Goal: Task Accomplishment & Management: Manage account settings

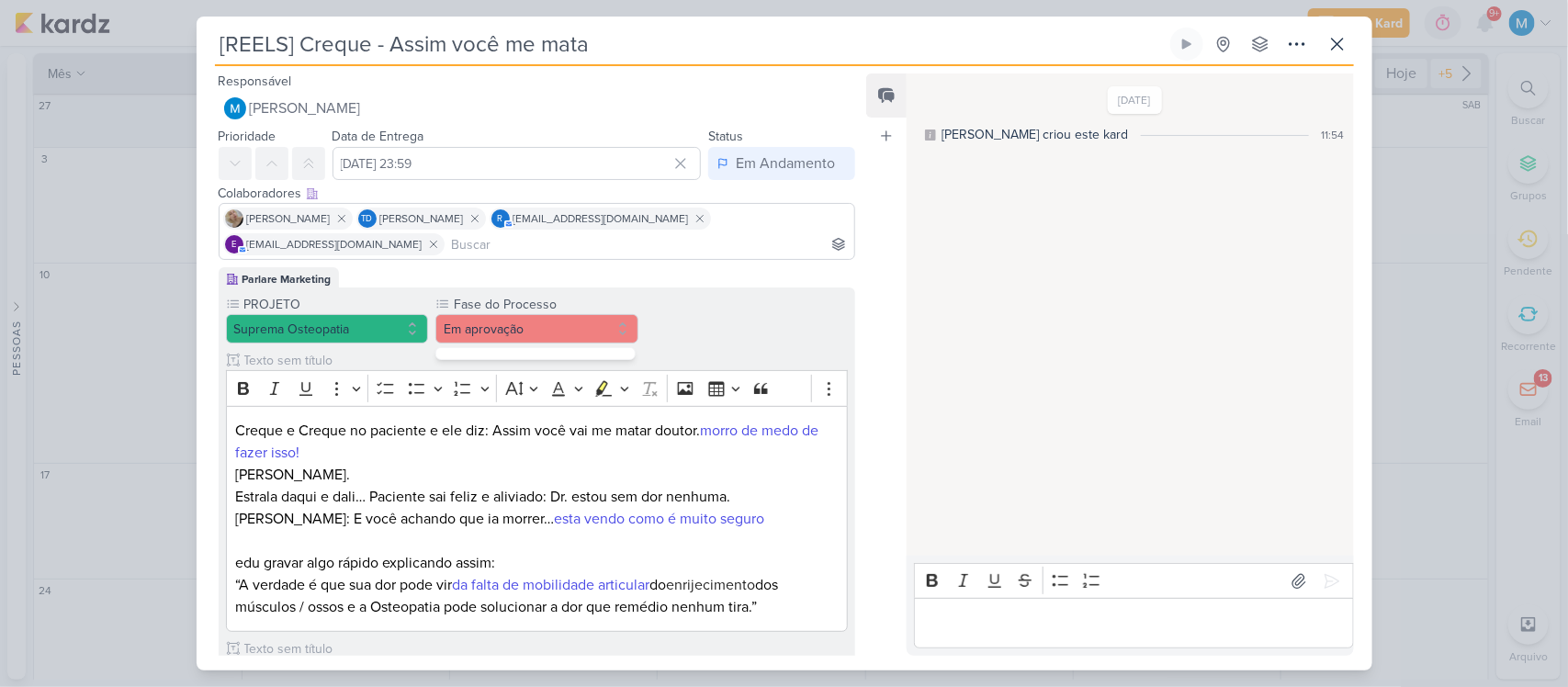
scroll to position [134, 0]
click at [563, 318] on button "Em aprovação" at bounding box center [537, 329] width 203 height 30
click at [570, 335] on button "Em aprovação" at bounding box center [537, 329] width 203 height 30
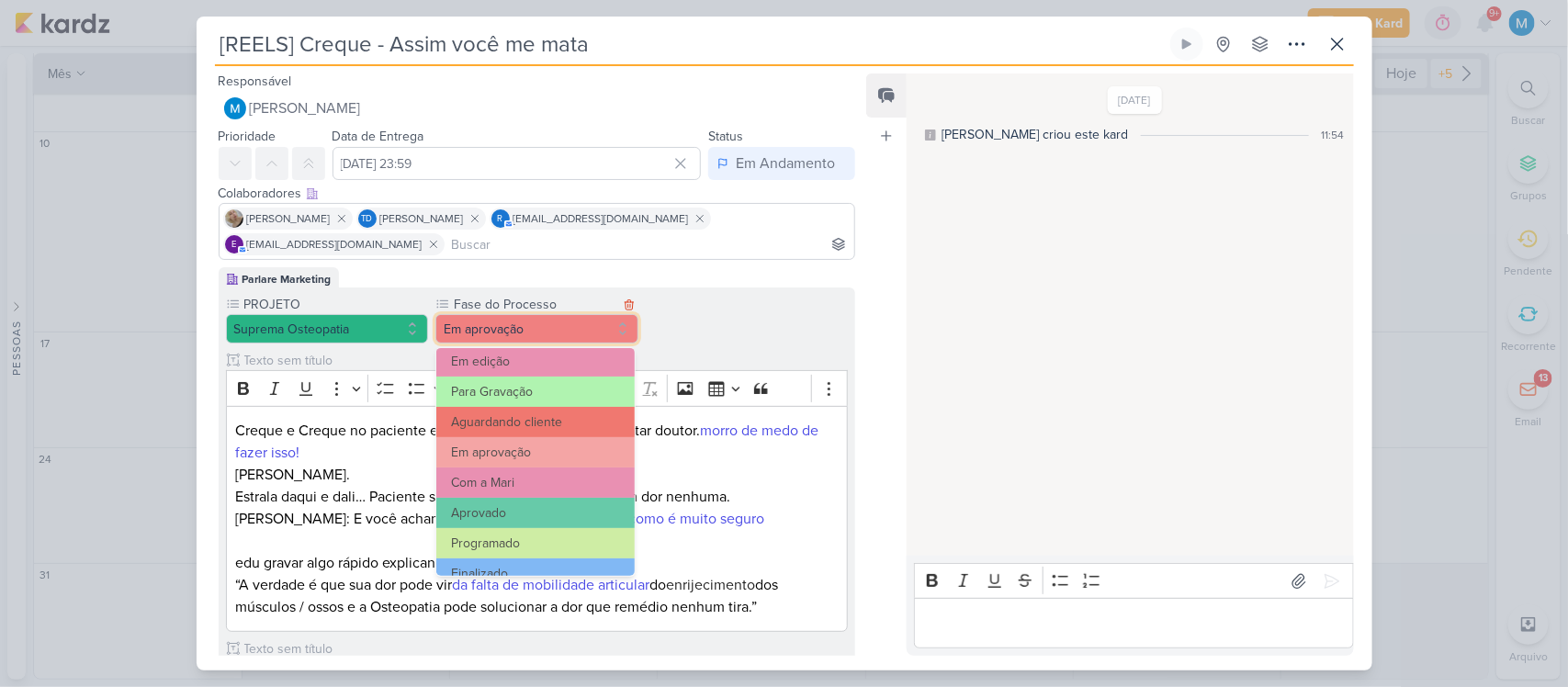
scroll to position [177, 0]
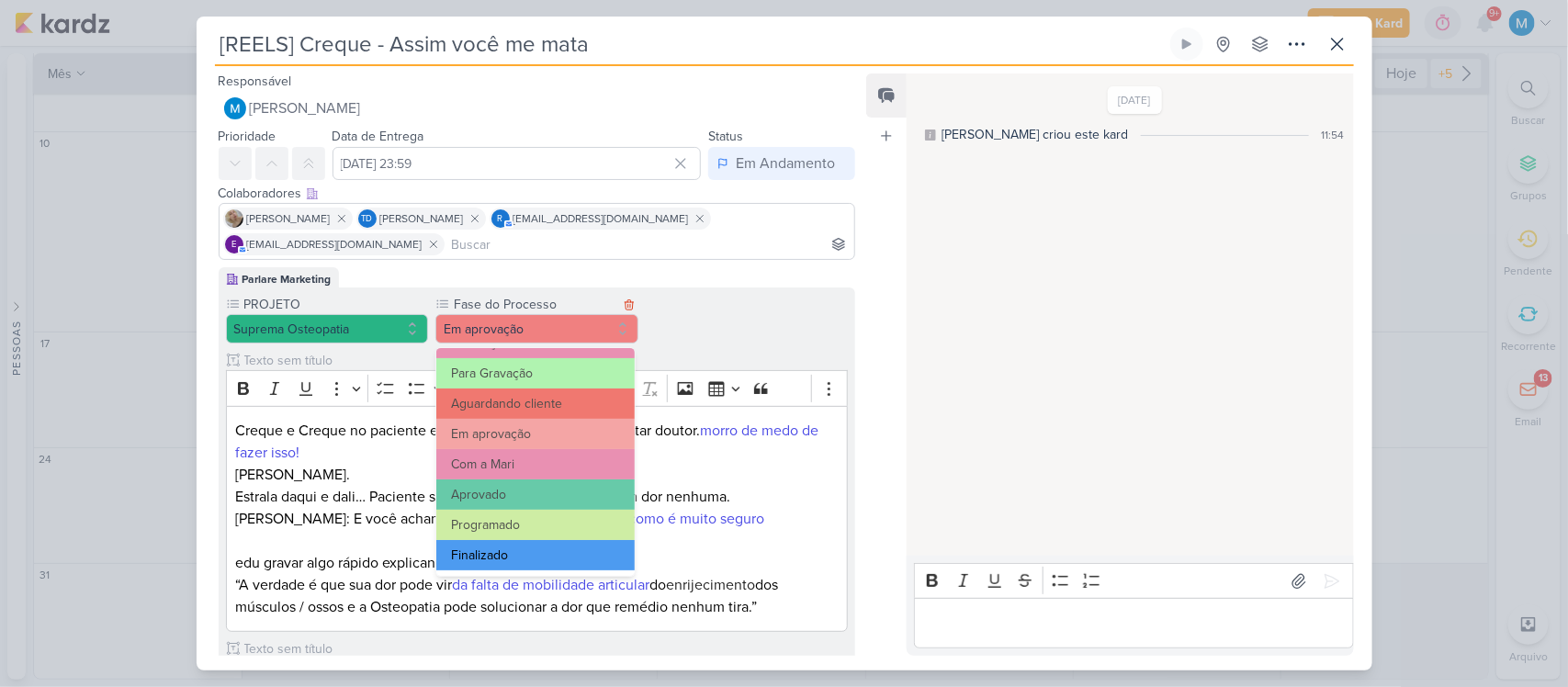
click at [533, 549] on button "Finalizado" at bounding box center [536, 556] width 198 height 30
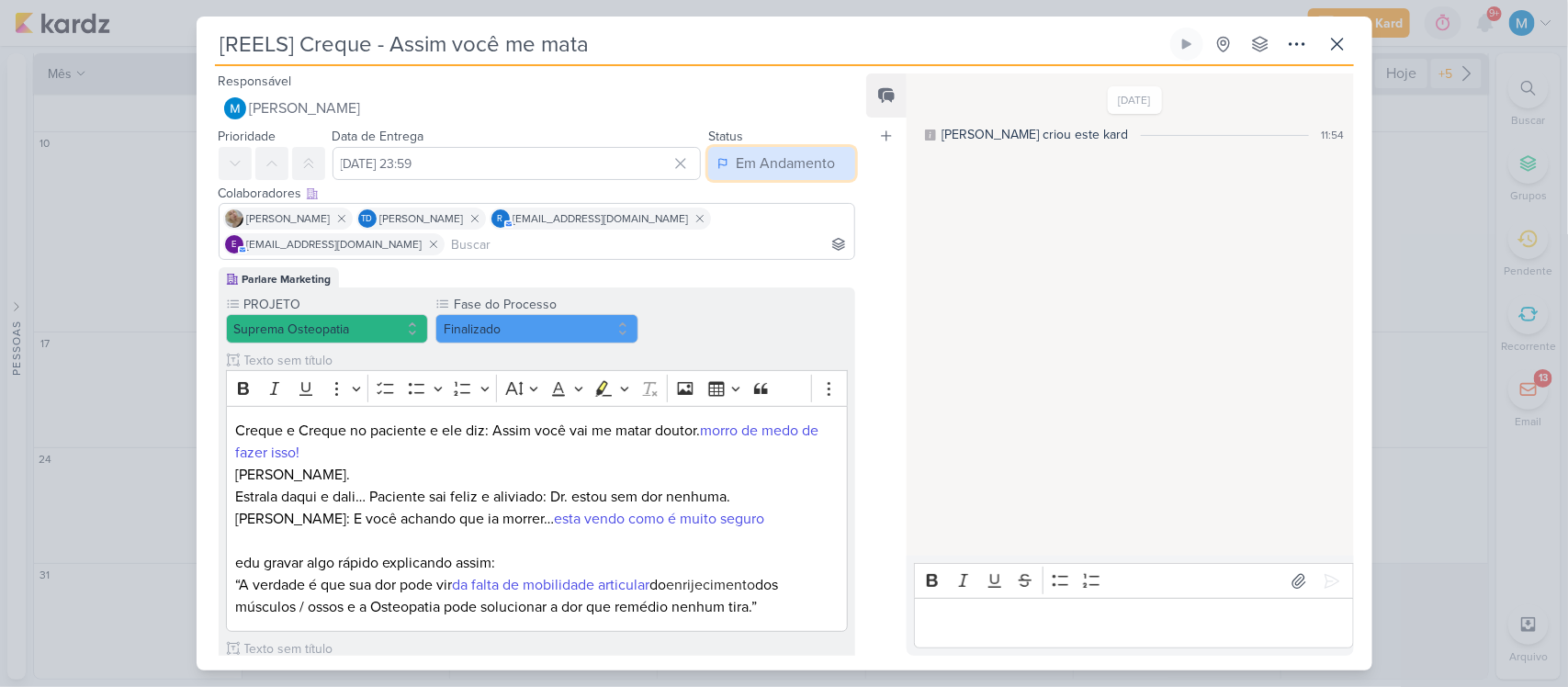
click at [765, 164] on div "Em Andamento" at bounding box center [785, 163] width 99 height 22
click at [761, 231] on div "Finalizado" at bounding box center [756, 235] width 57 height 19
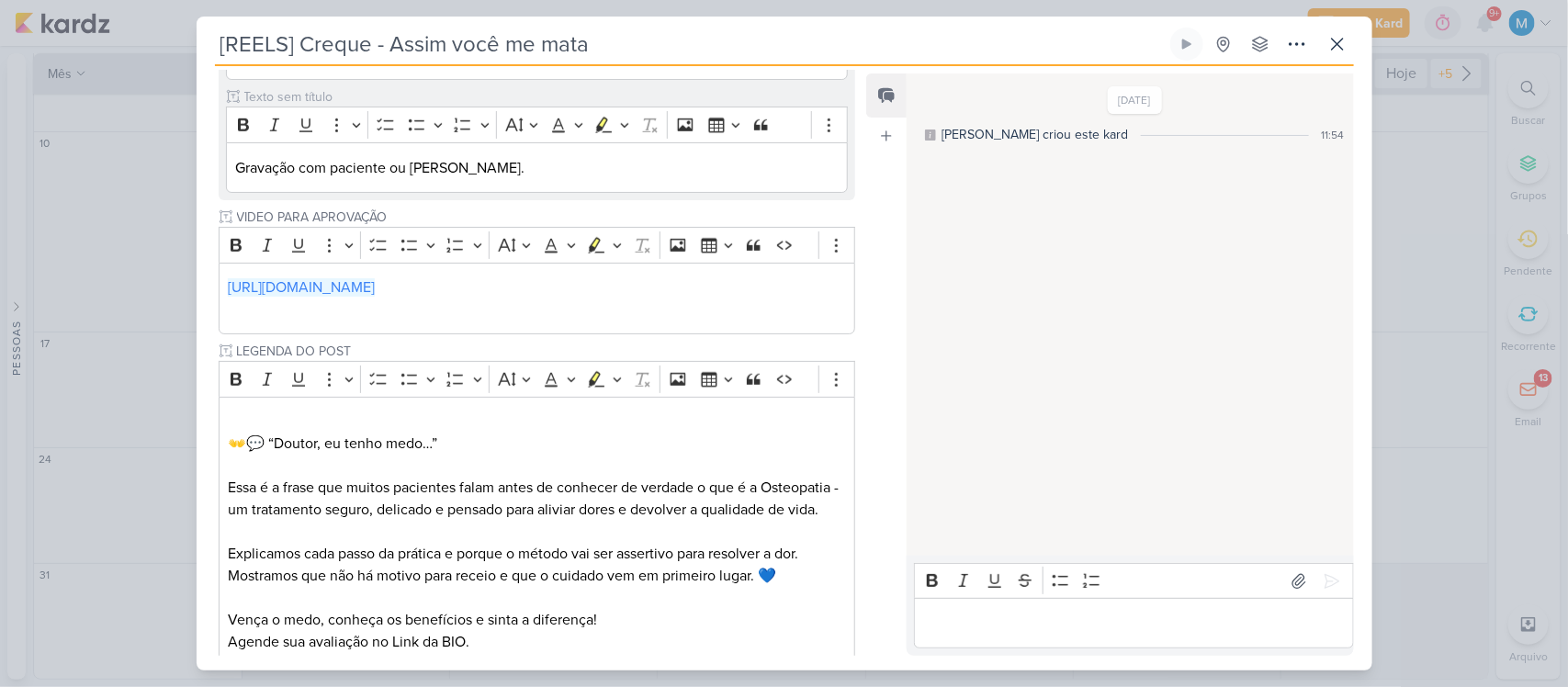
scroll to position [756, 0]
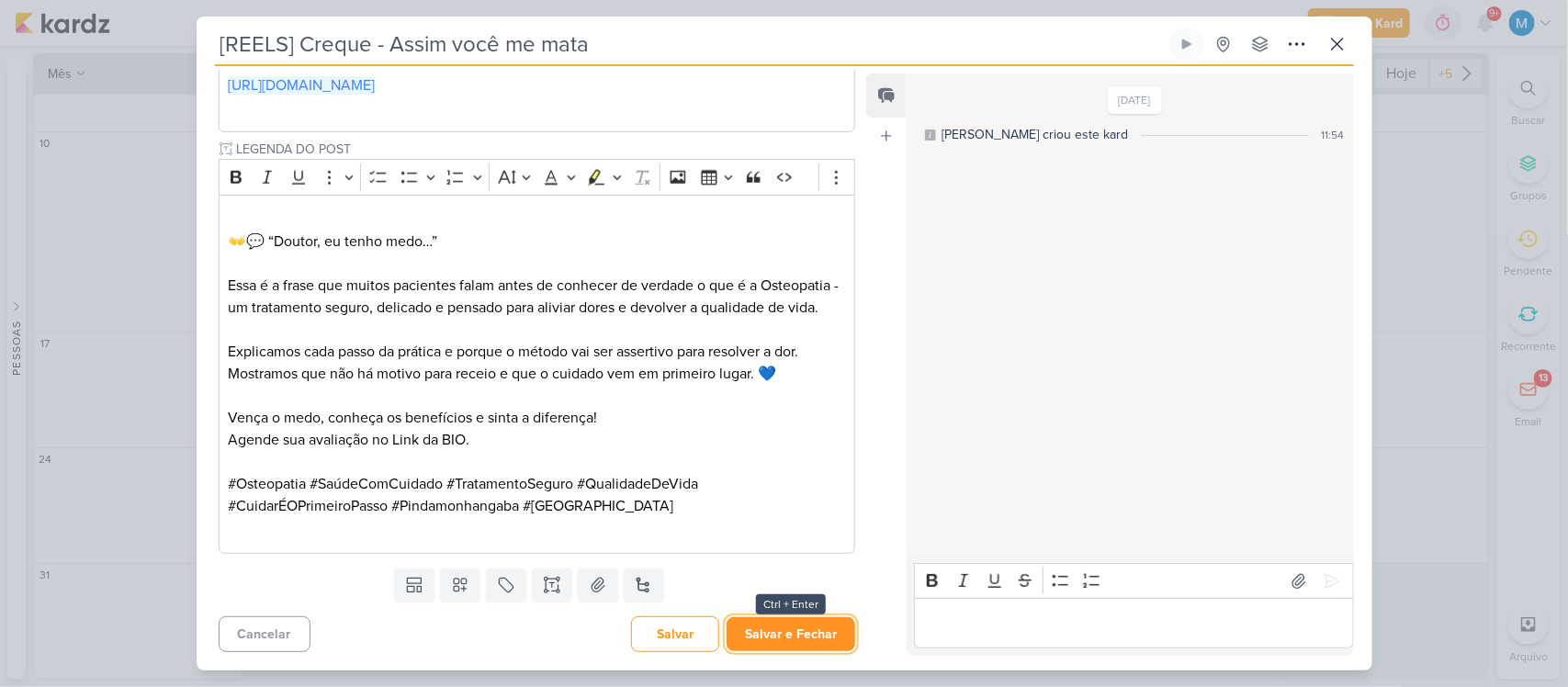
click at [804, 621] on button "Salvar e Fechar" at bounding box center [790, 635] width 129 height 34
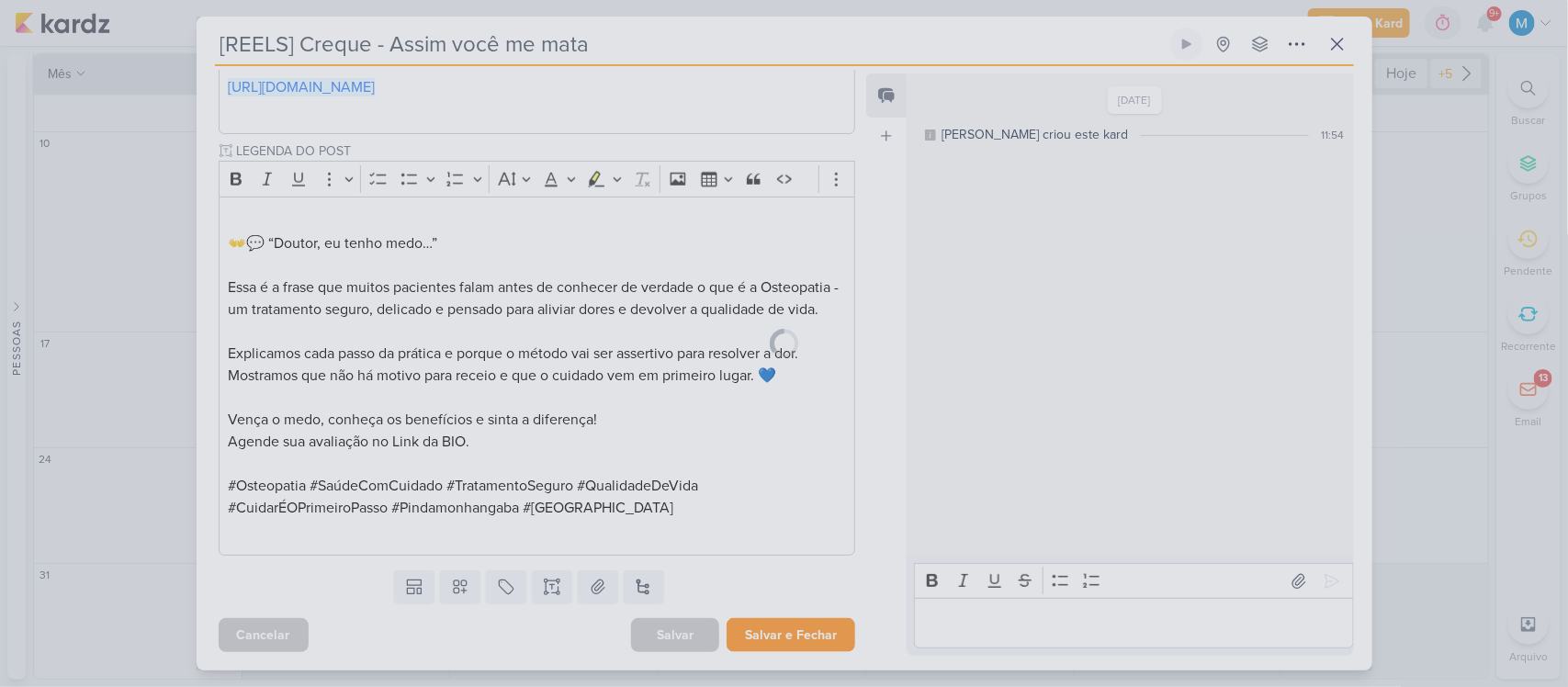
scroll to position [754, 0]
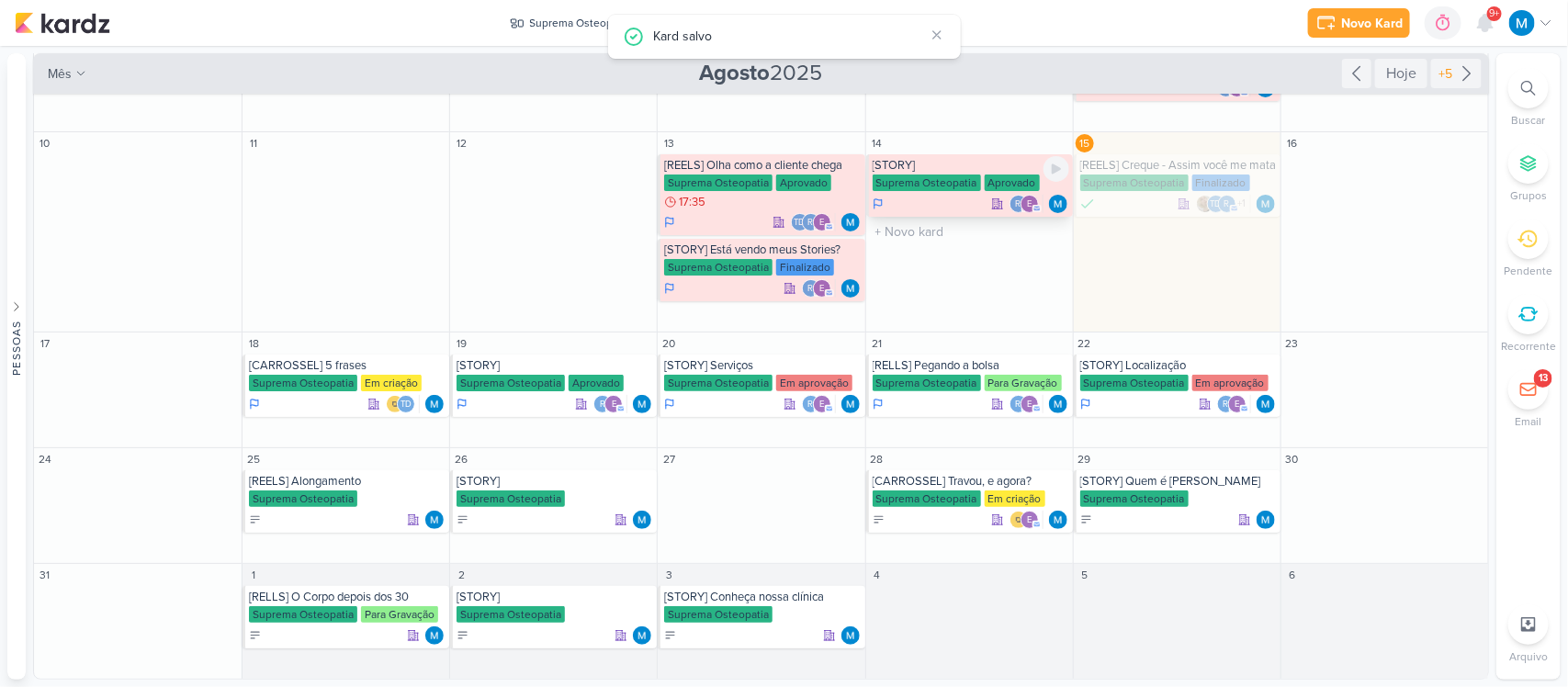
click at [929, 165] on div "[STORY]" at bounding box center [970, 165] width 196 height 14
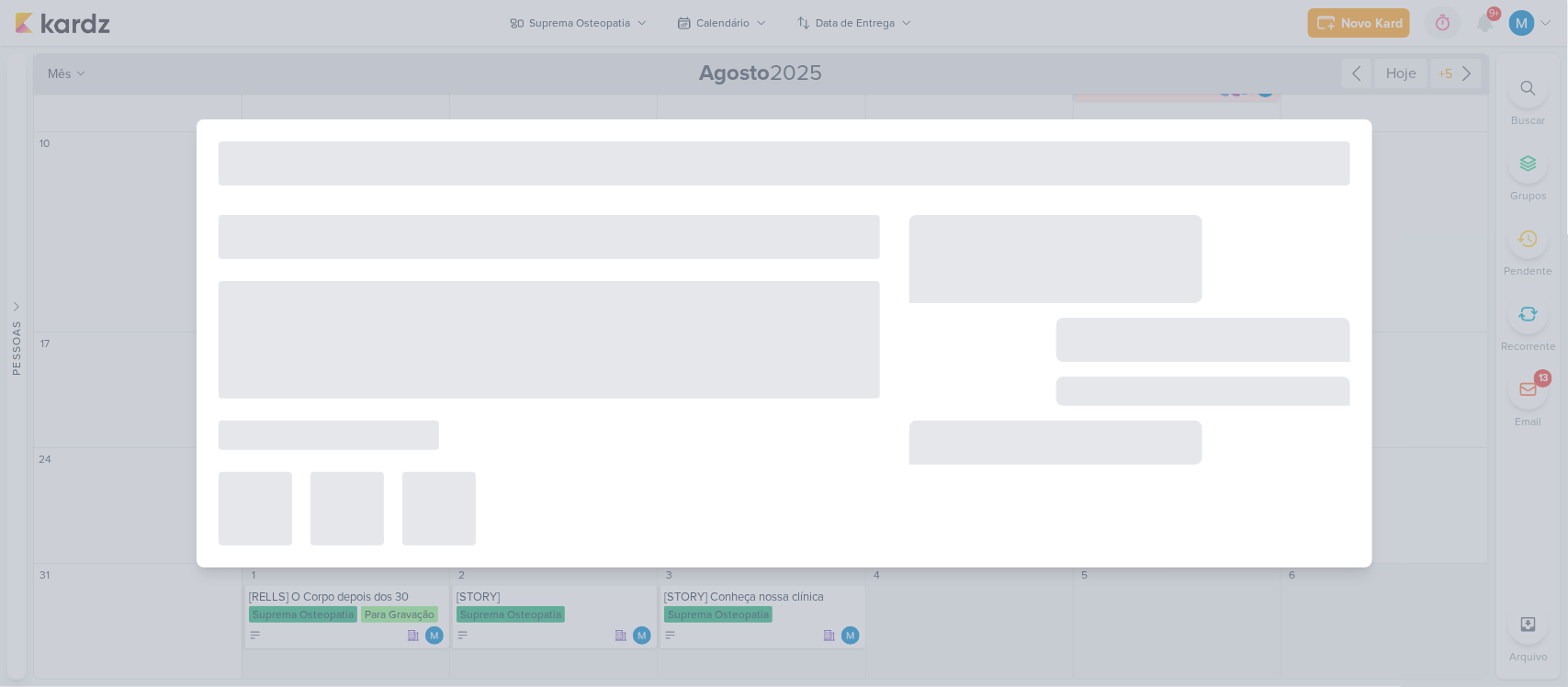
type input "[STORY]"
type input "14 de agosto de 2025 às 23:59"
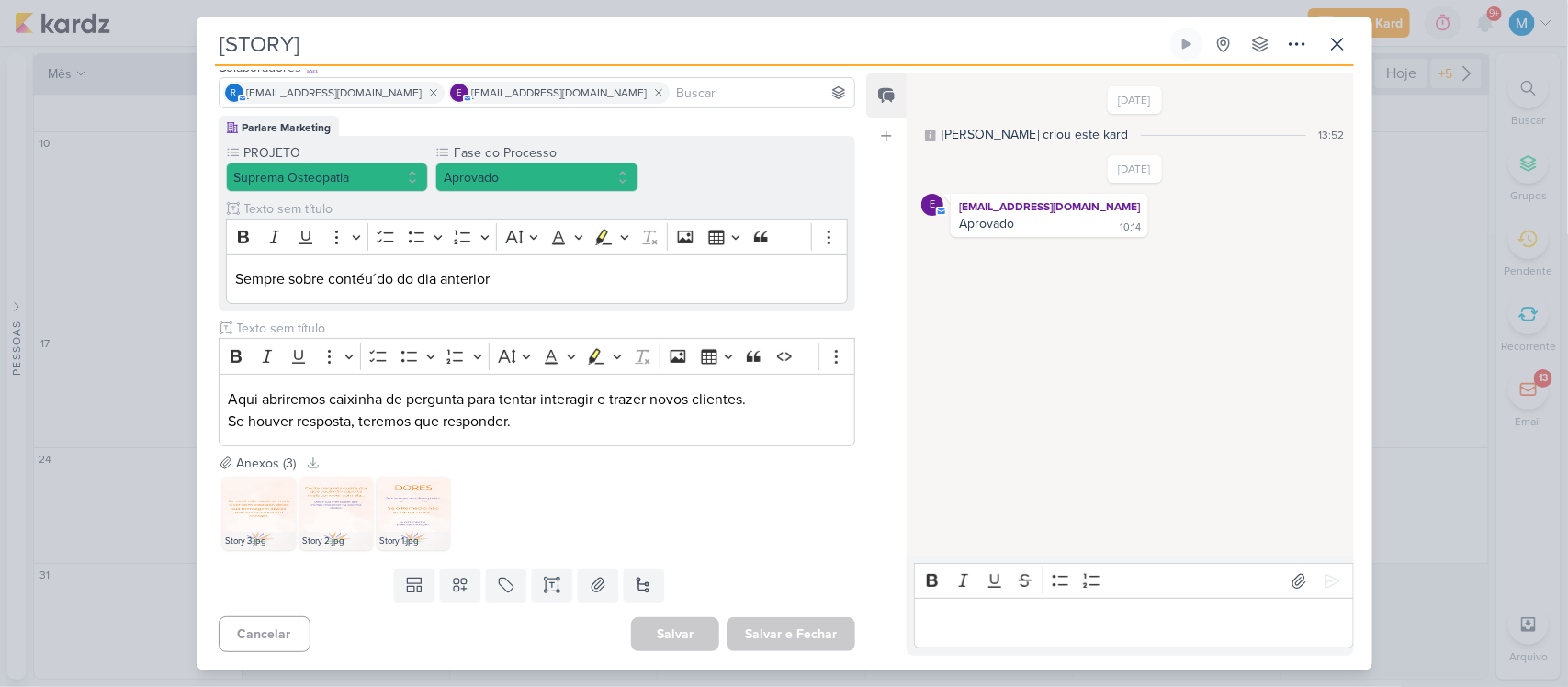
scroll to position [0, 0]
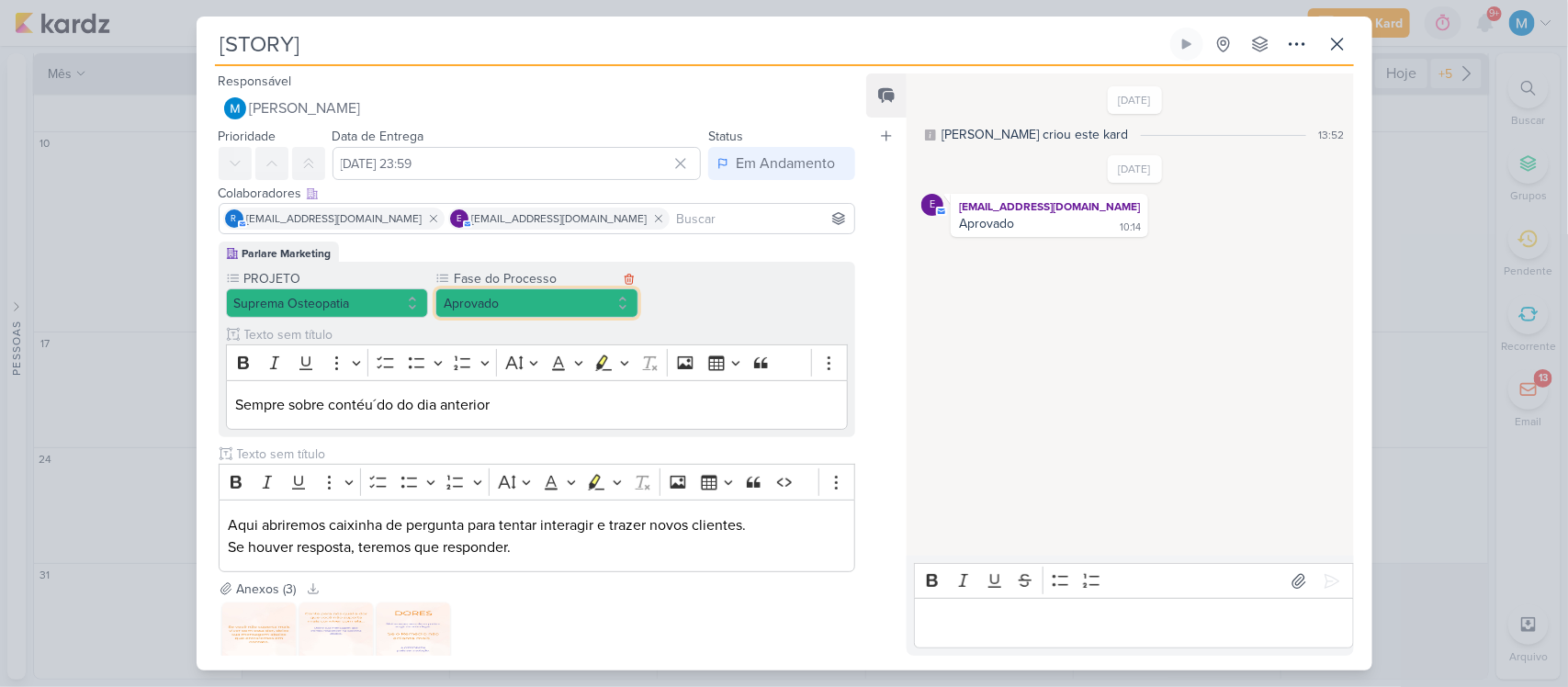
click at [602, 305] on button "Aprovado" at bounding box center [537, 303] width 203 height 30
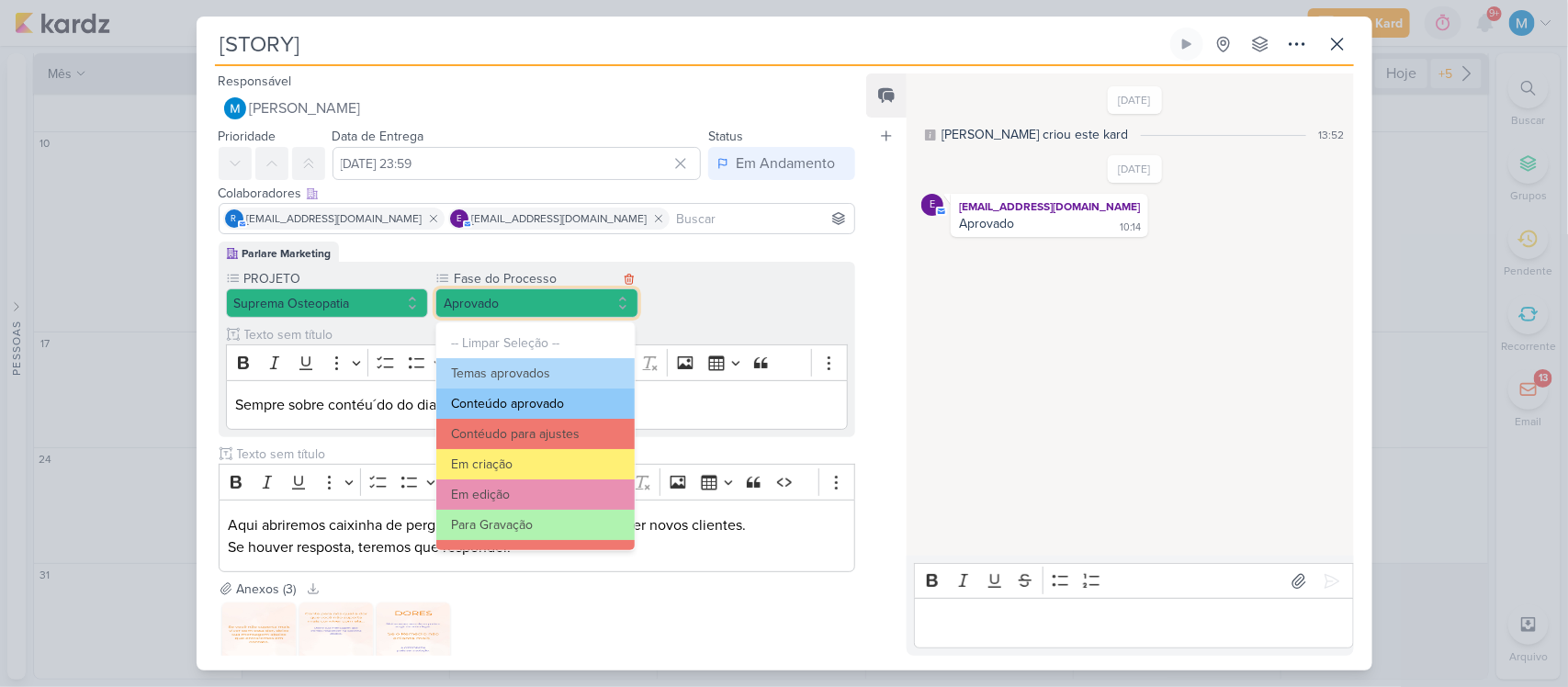
scroll to position [177, 0]
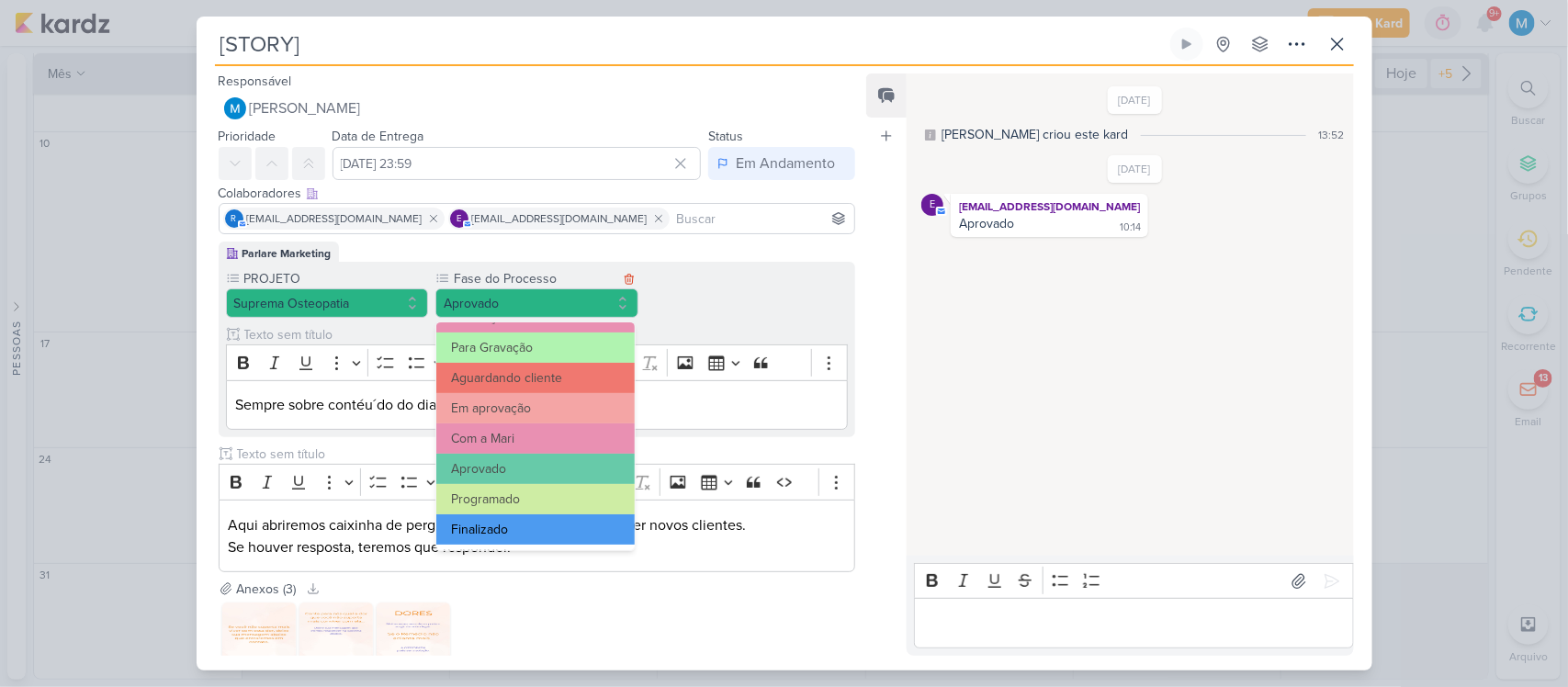
click at [538, 528] on button "Finalizado" at bounding box center [536, 530] width 198 height 30
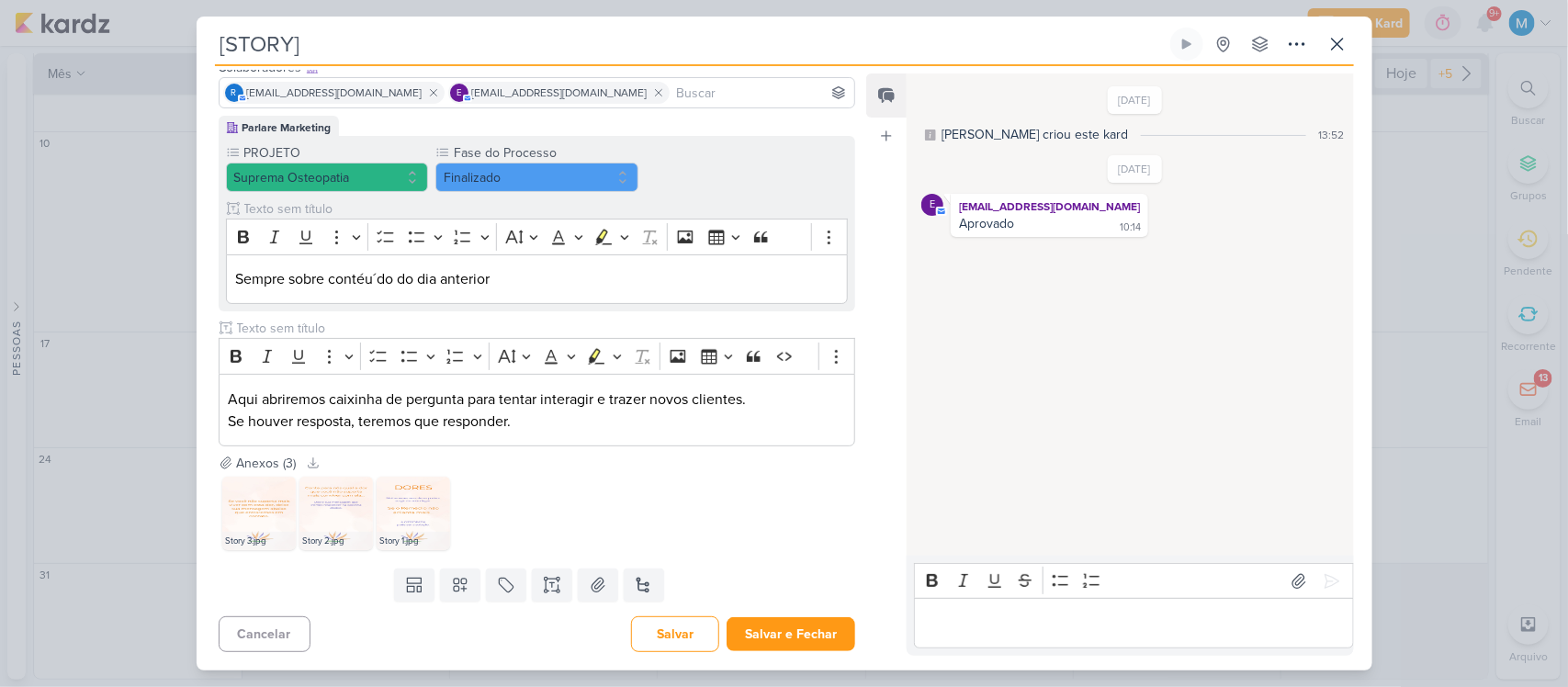
scroll to position [0, 0]
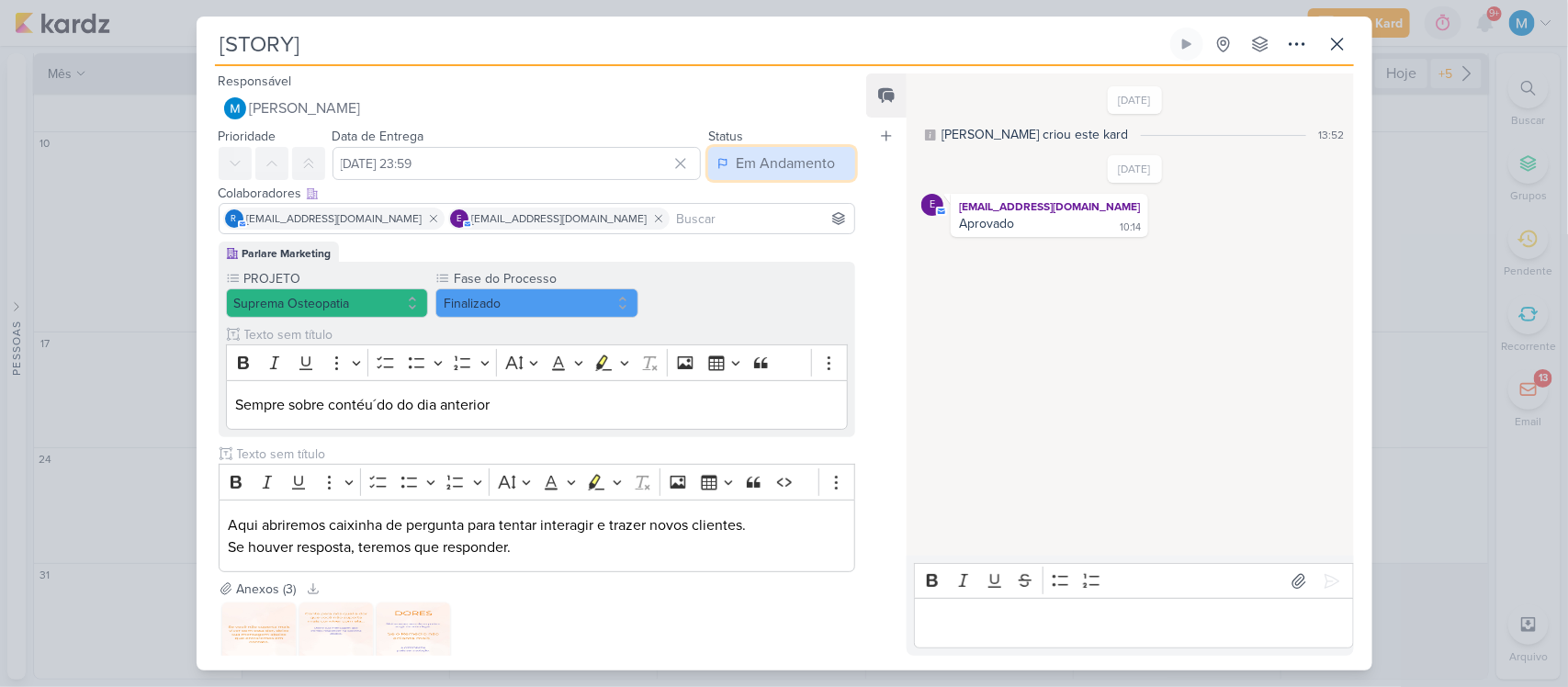
click at [795, 159] on div "Em Andamento" at bounding box center [785, 163] width 99 height 22
click at [774, 232] on div "Finalizado" at bounding box center [756, 235] width 57 height 19
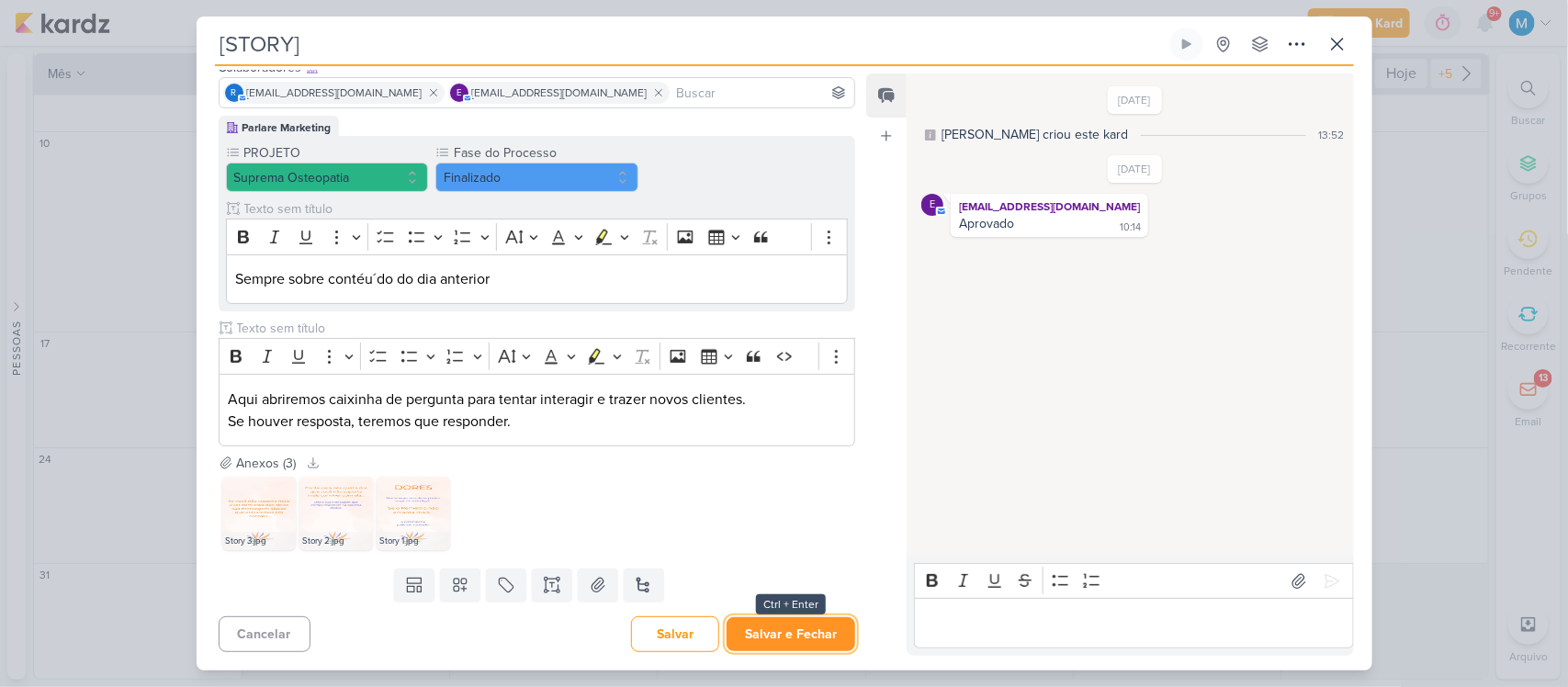
click at [786, 640] on button "Salvar e Fechar" at bounding box center [790, 635] width 129 height 34
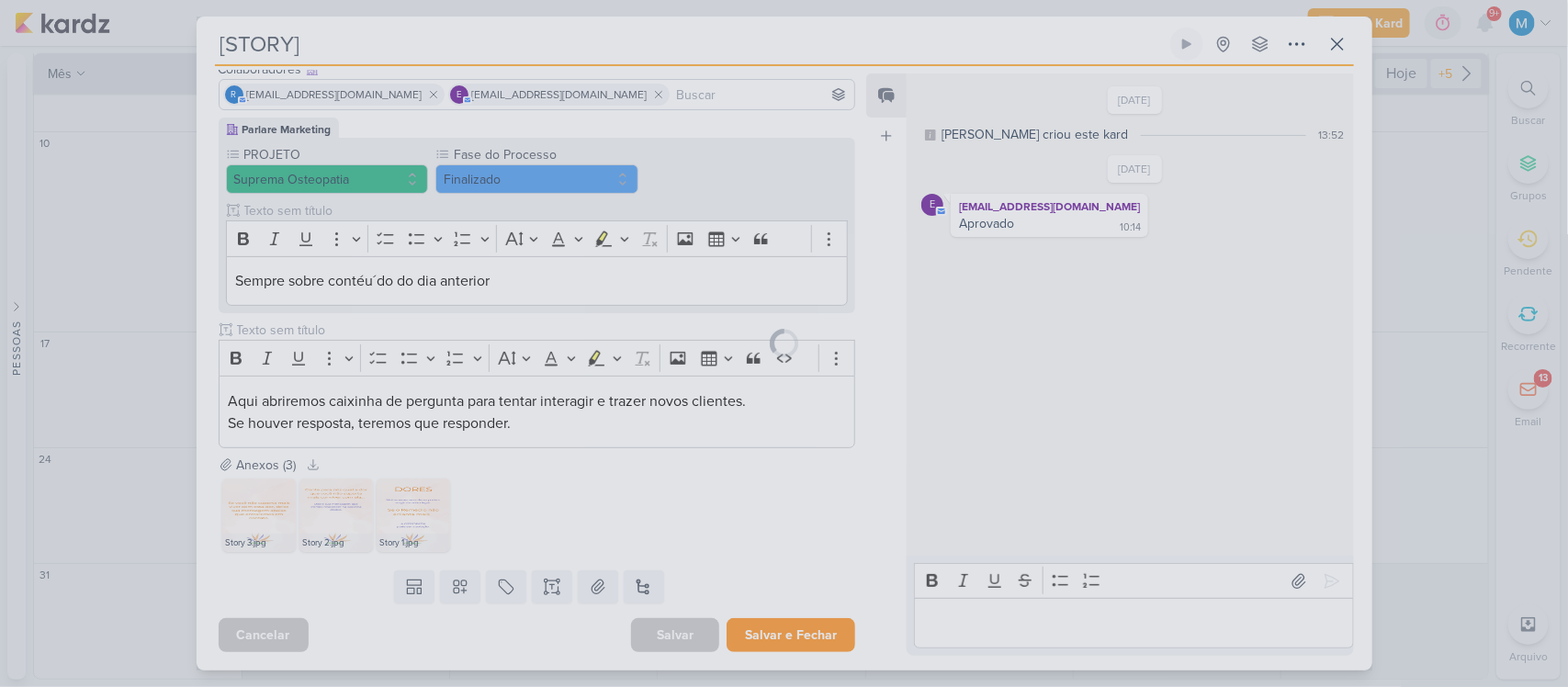
scroll to position [125, 0]
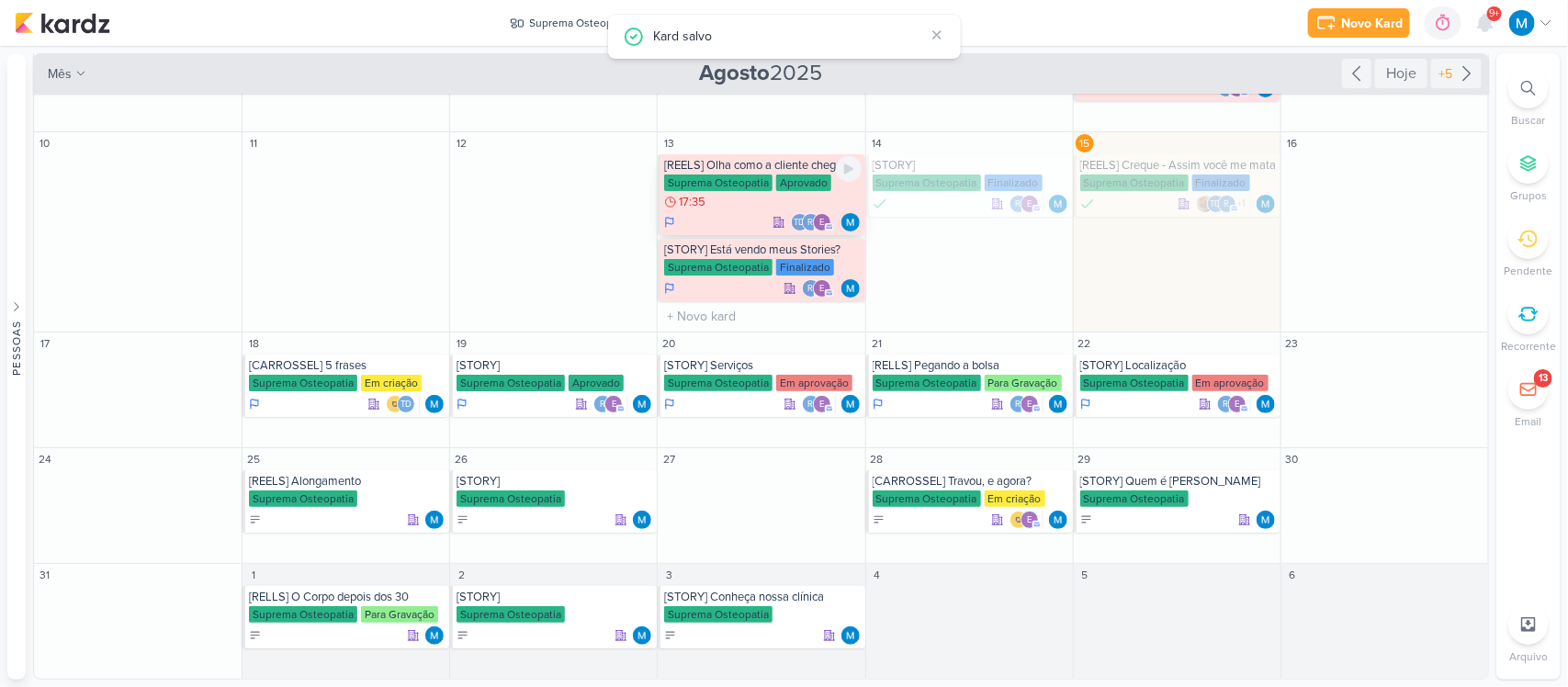
click at [767, 168] on div "[REELS] Olha como a cliente chega" at bounding box center [763, 165] width 196 height 14
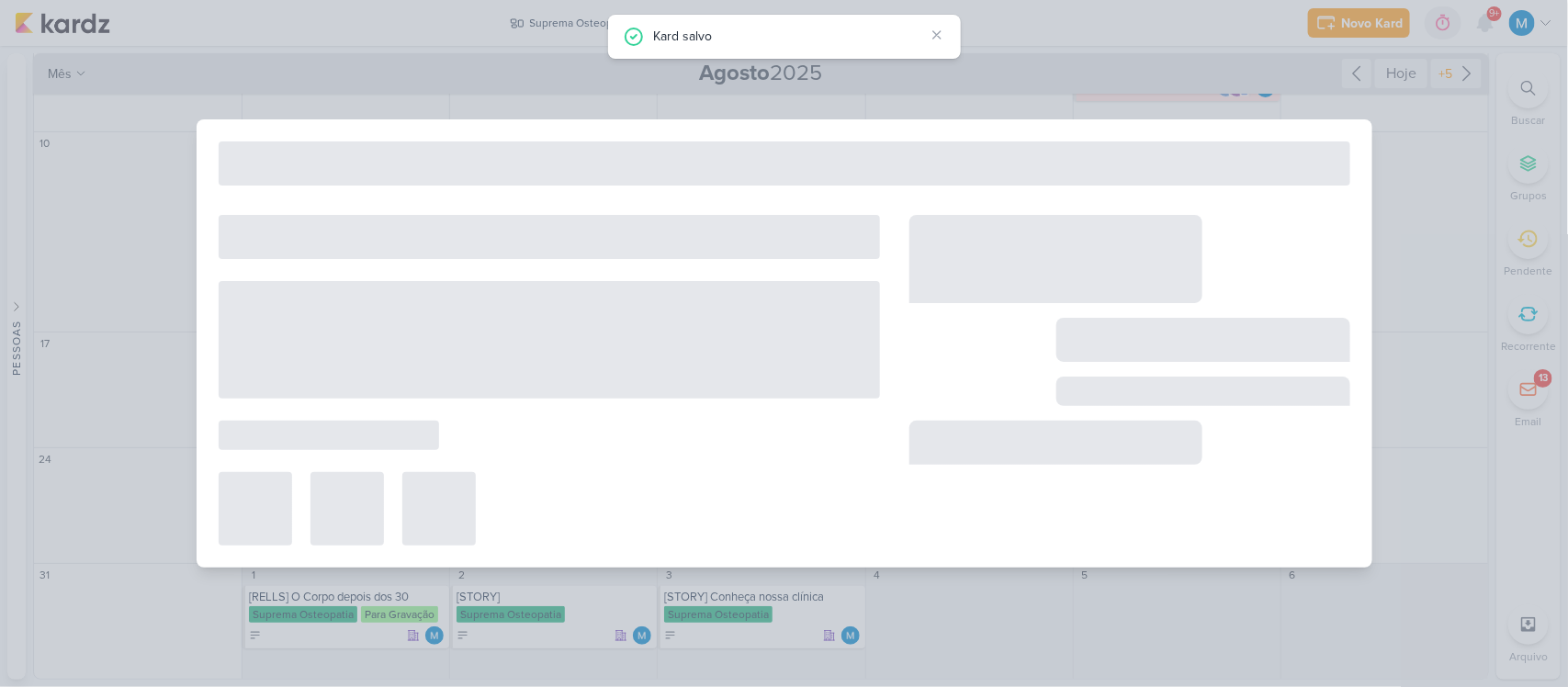
type input "[REELS] Olha como a cliente chega"
type input "13 de agosto de 2025 às 17:35"
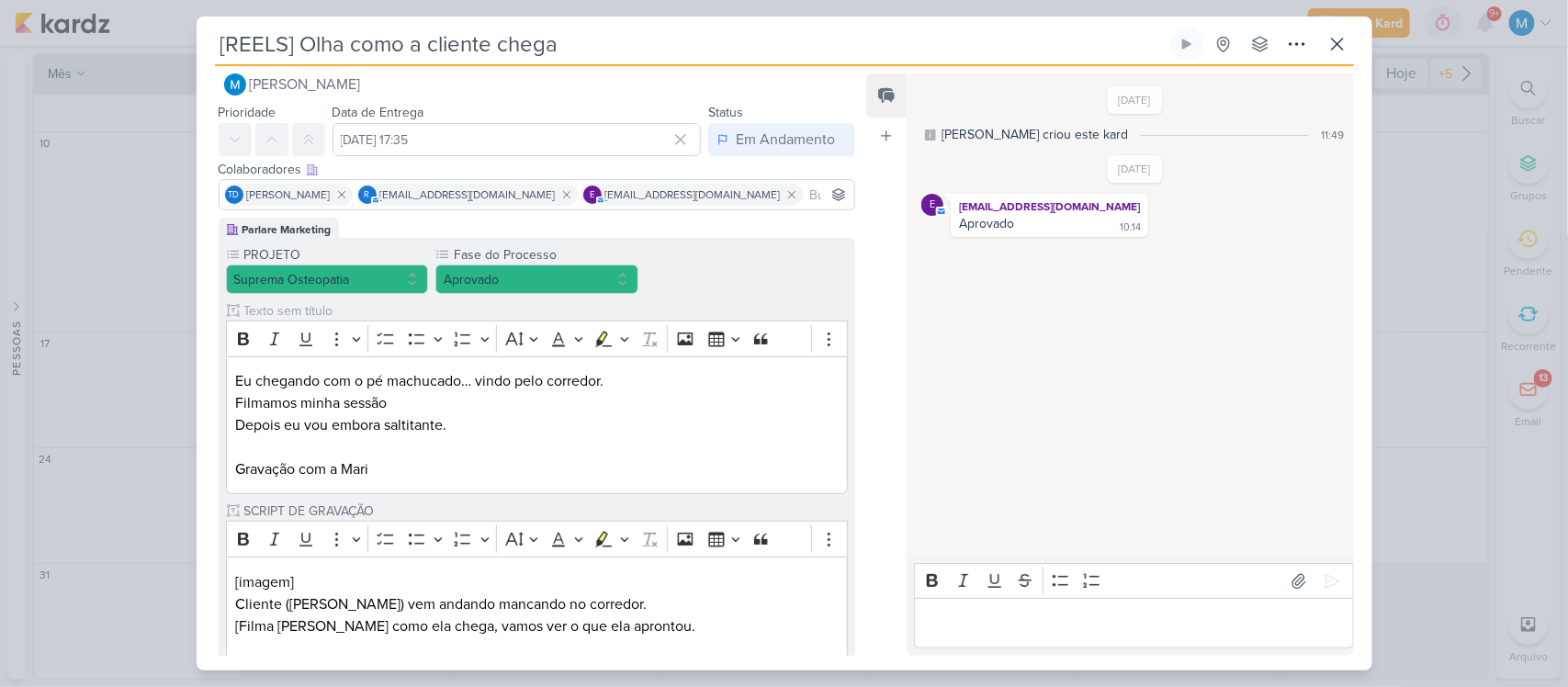
scroll to position [0, 0]
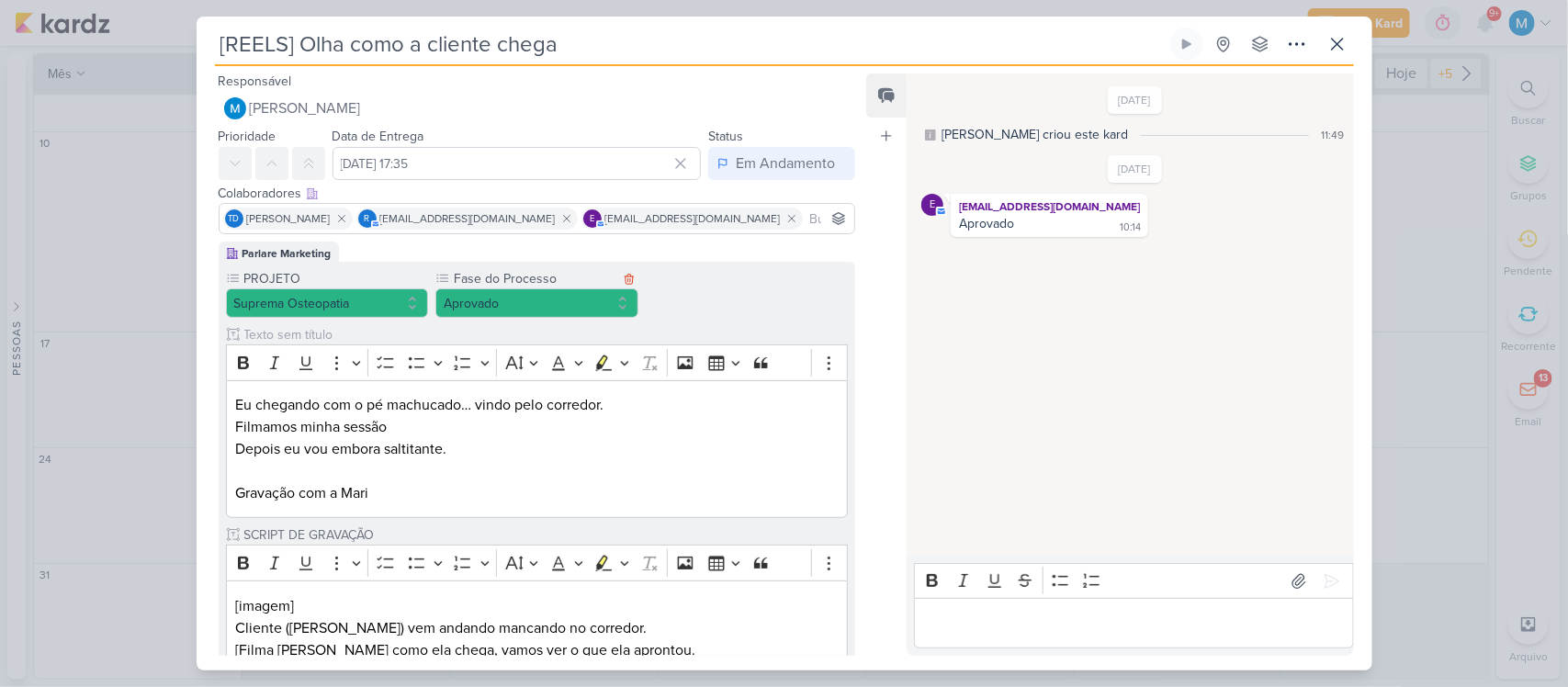
click at [581, 287] on label "Fase do Processo" at bounding box center [535, 278] width 166 height 19
click at [590, 303] on button "Aprovado" at bounding box center [537, 303] width 203 height 30
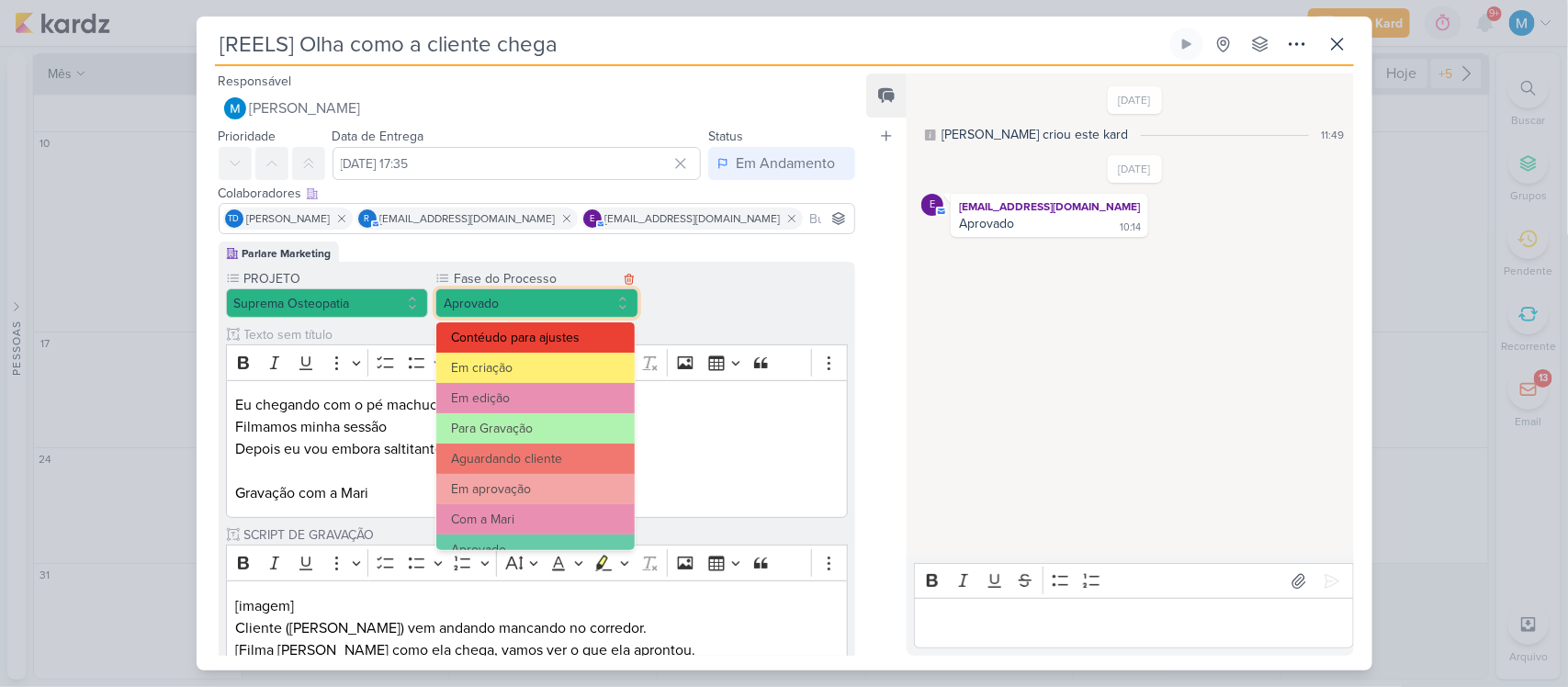
scroll to position [177, 0]
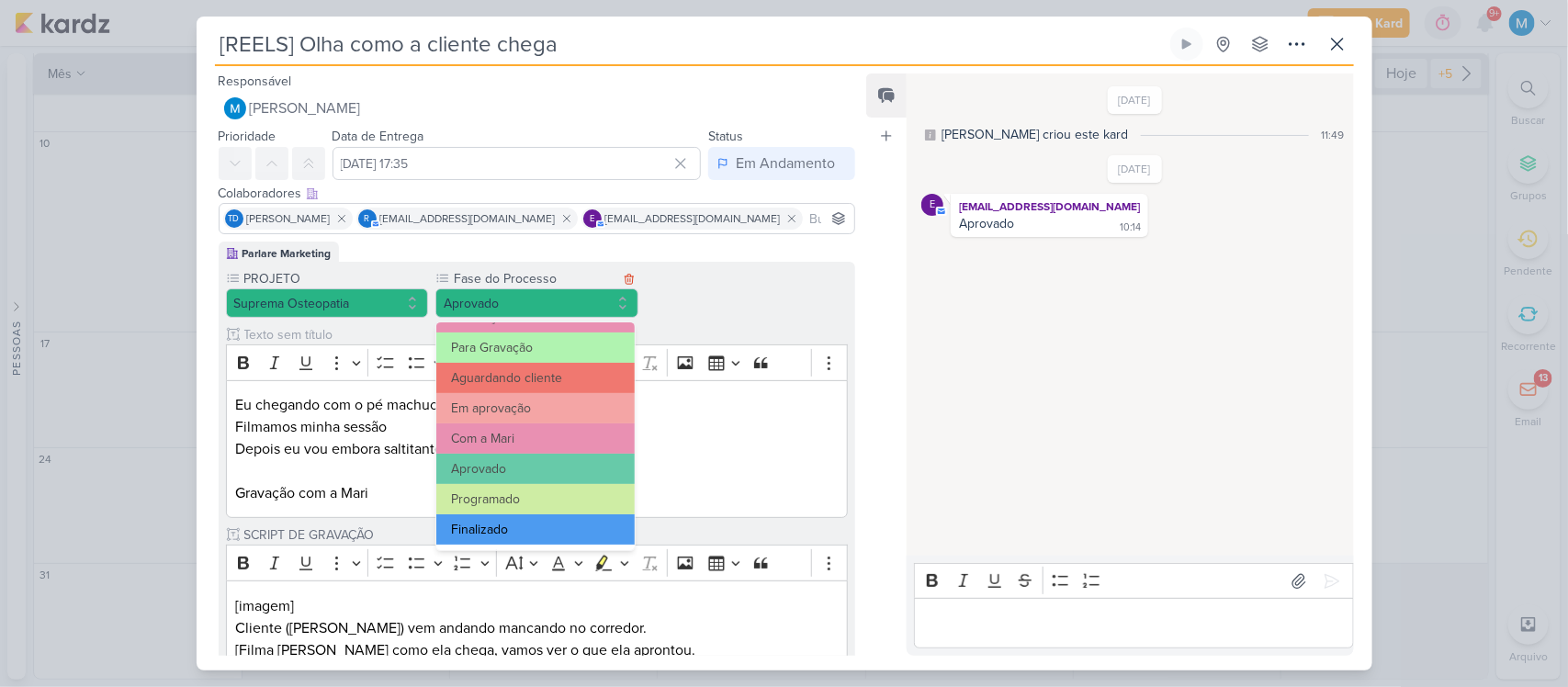
click at [542, 518] on button "Finalizado" at bounding box center [536, 530] width 198 height 30
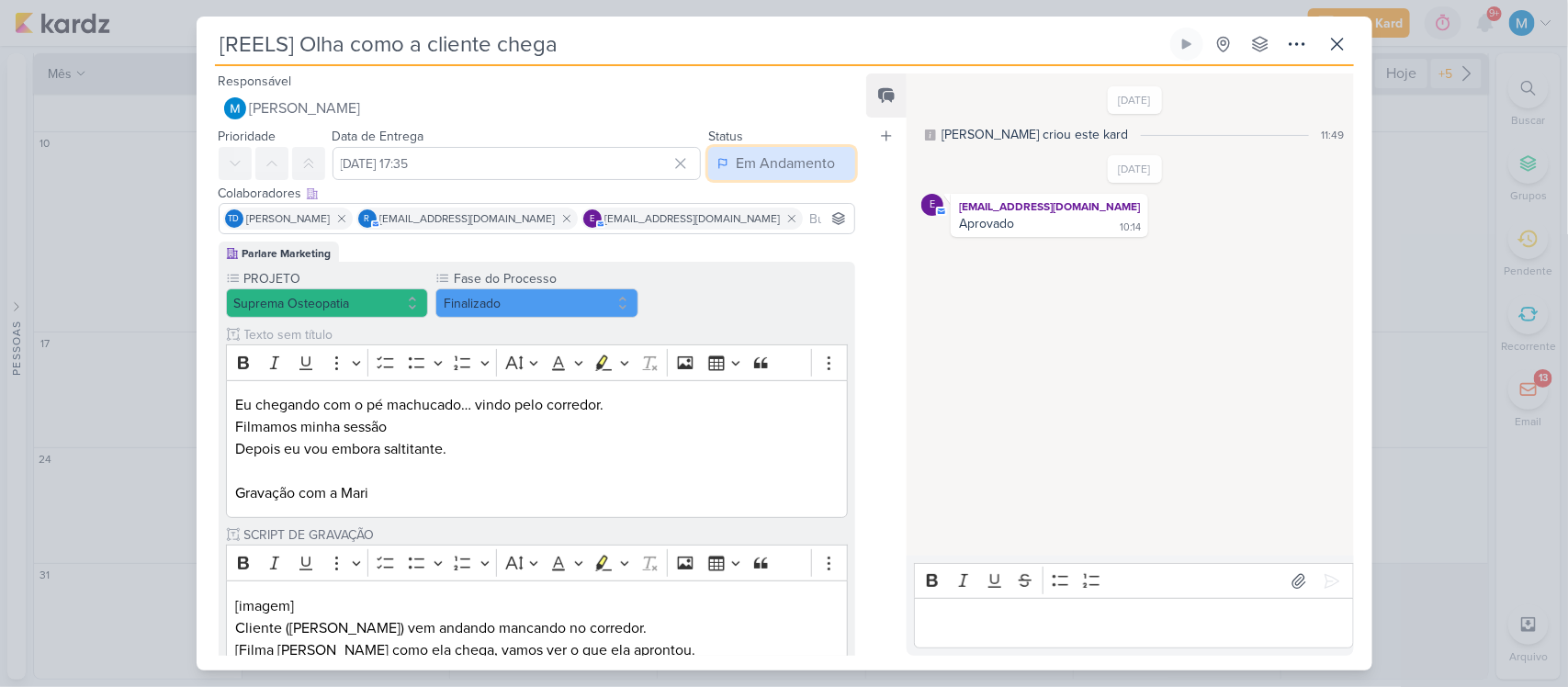
click at [773, 165] on div "Em Andamento" at bounding box center [785, 163] width 99 height 22
click at [764, 234] on div "Finalizado" at bounding box center [756, 235] width 57 height 19
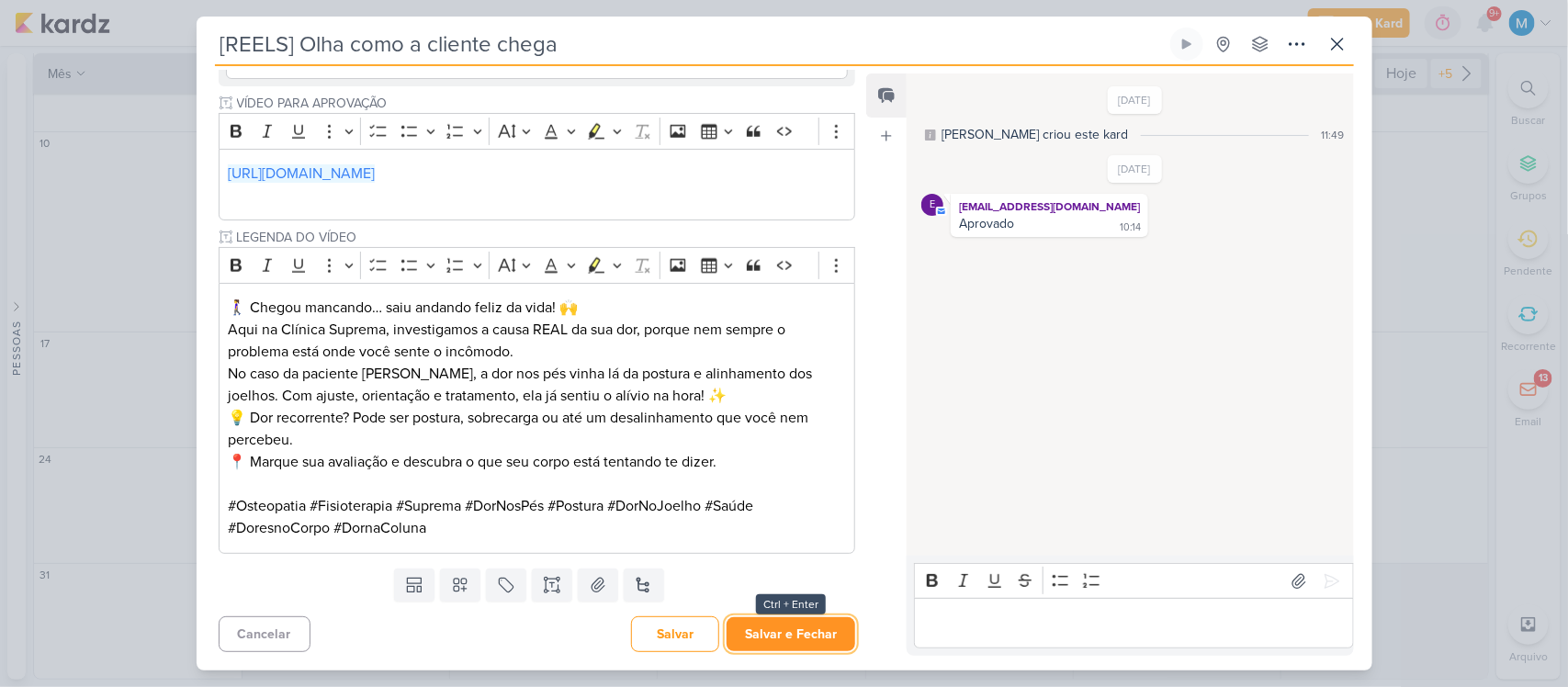
click at [777, 624] on button "Salvar e Fechar" at bounding box center [790, 635] width 129 height 34
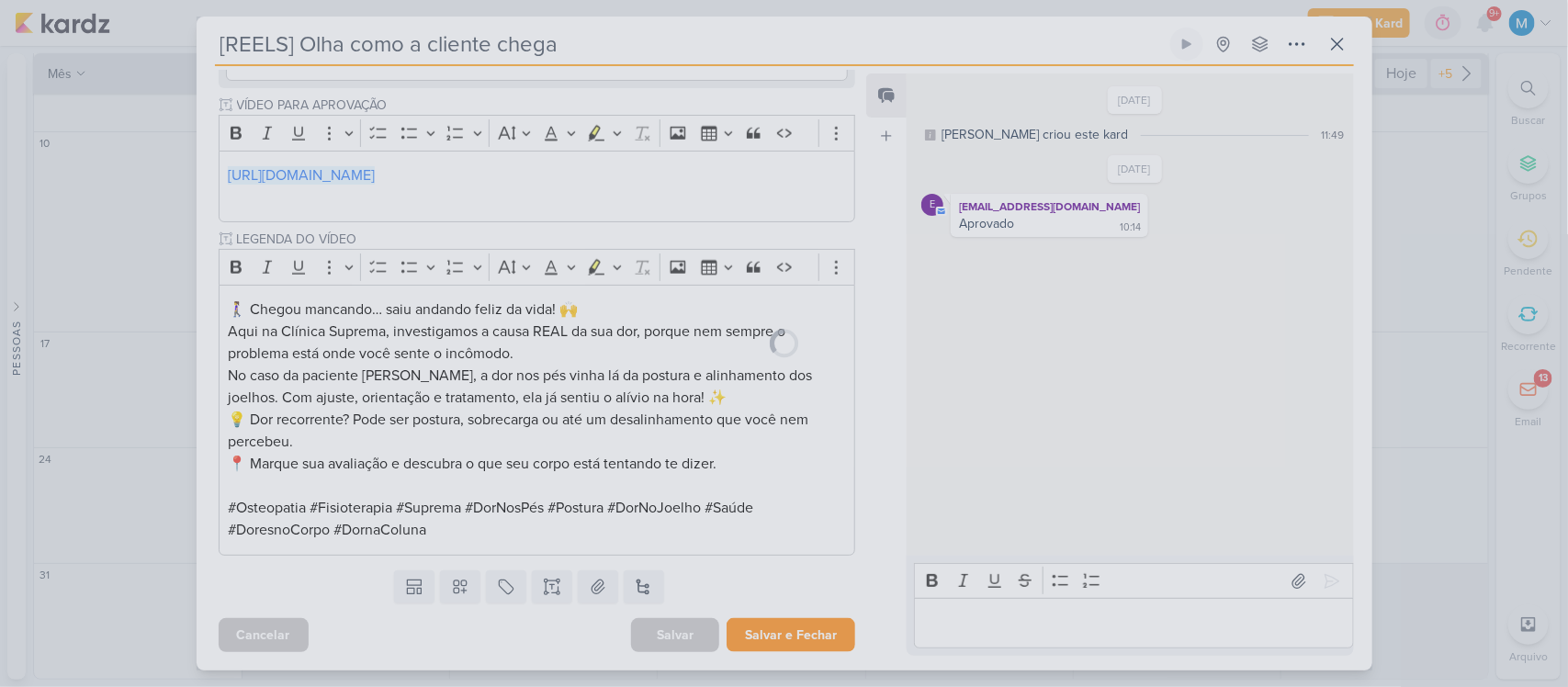
scroll to position [904, 0]
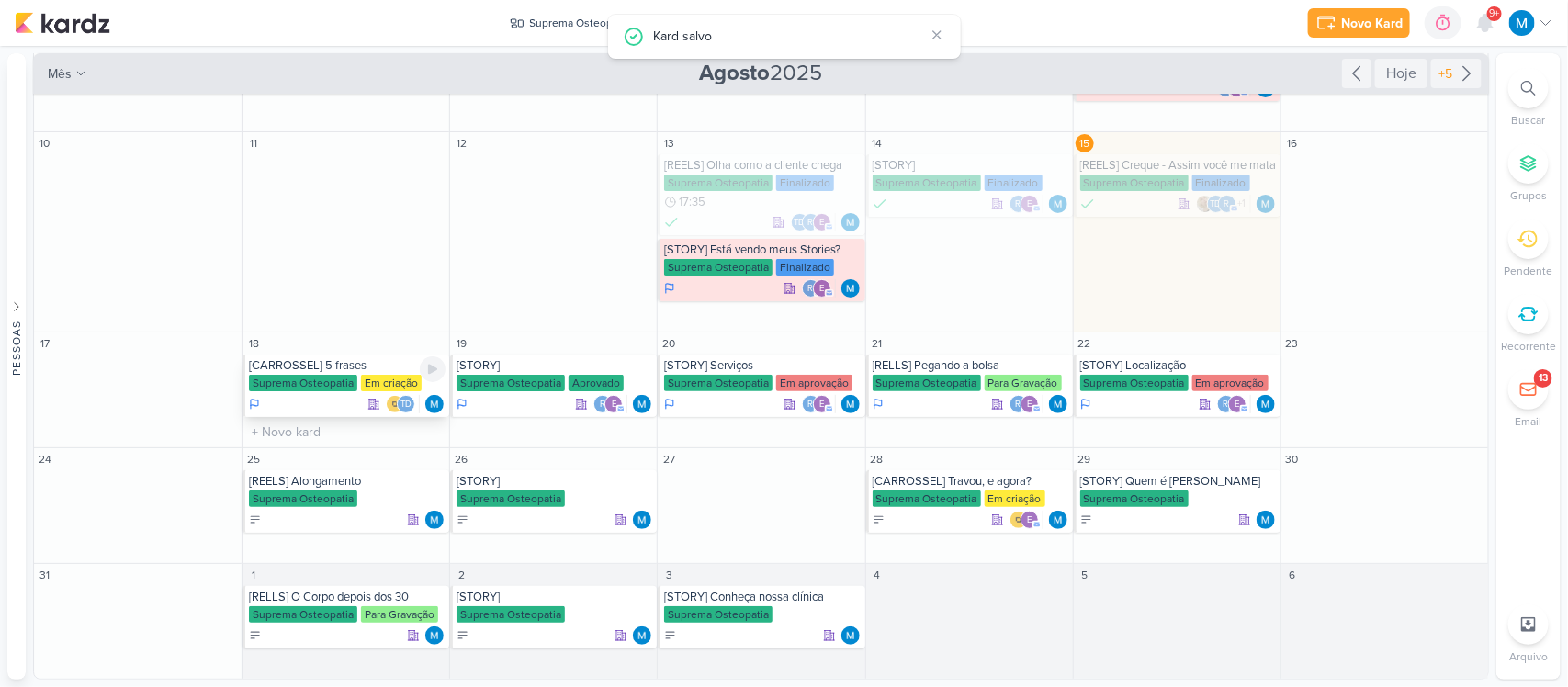
click at [299, 363] on div "[CARROSSEL] 5 frases" at bounding box center [347, 365] width 196 height 14
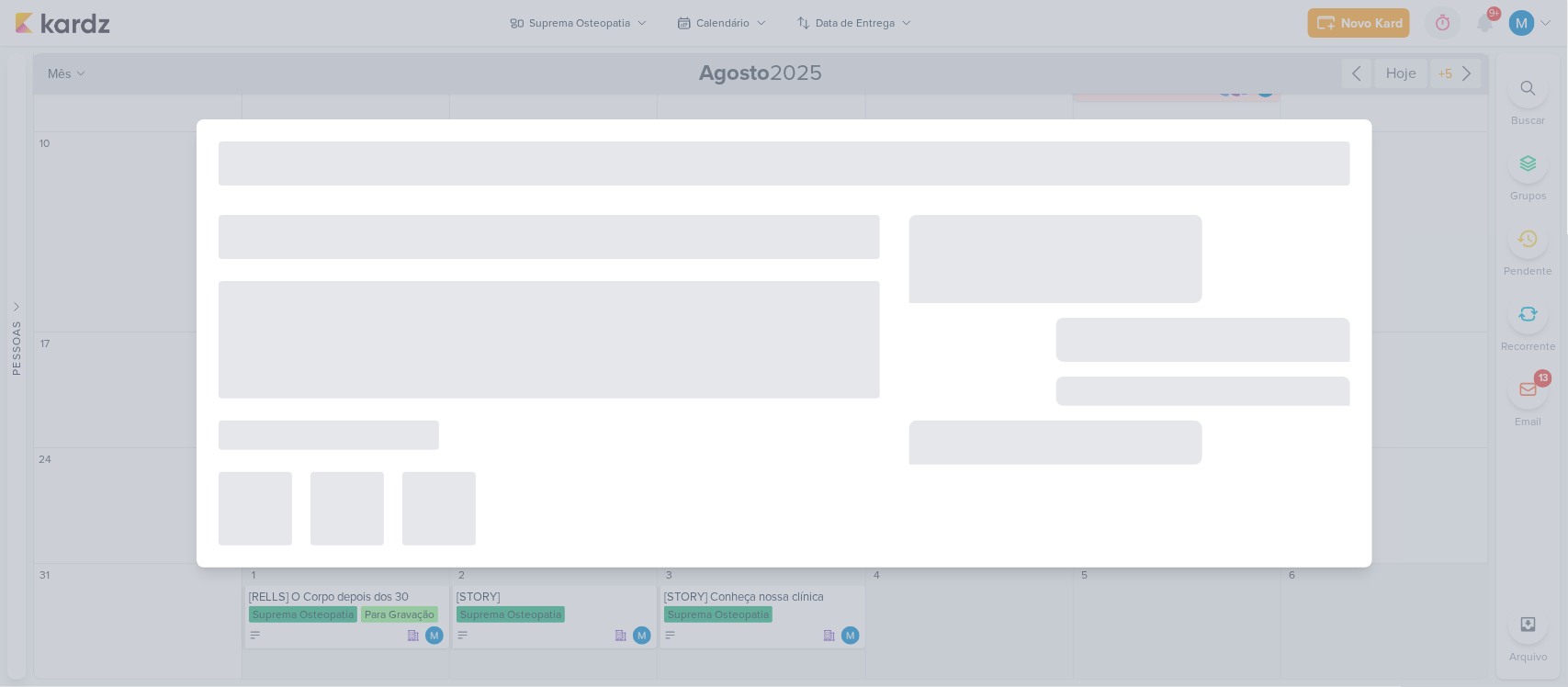
type input "[CARROSSEL] 5 frases"
type input "18 de agosto de 2025 às 23:59"
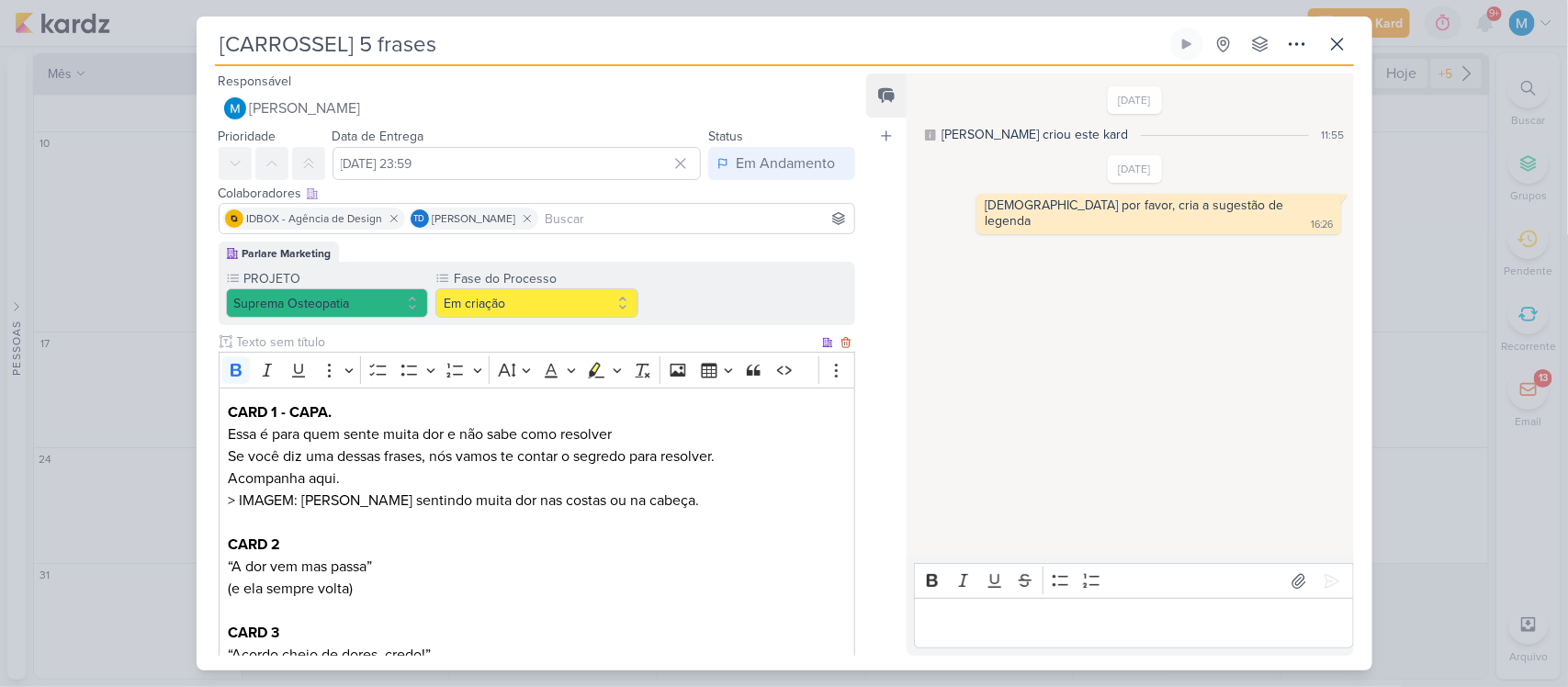
scroll to position [1205, 0]
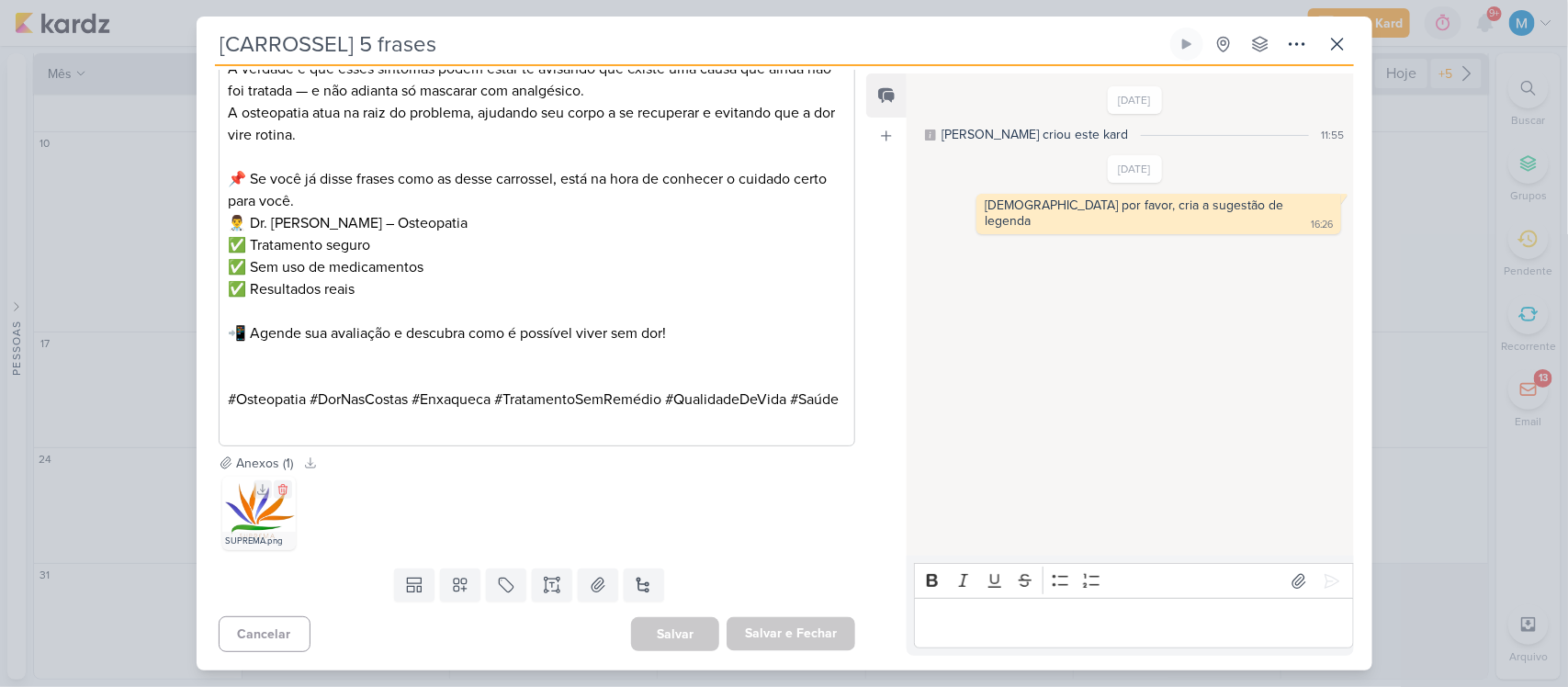
click at [265, 519] on img at bounding box center [258, 513] width 73 height 73
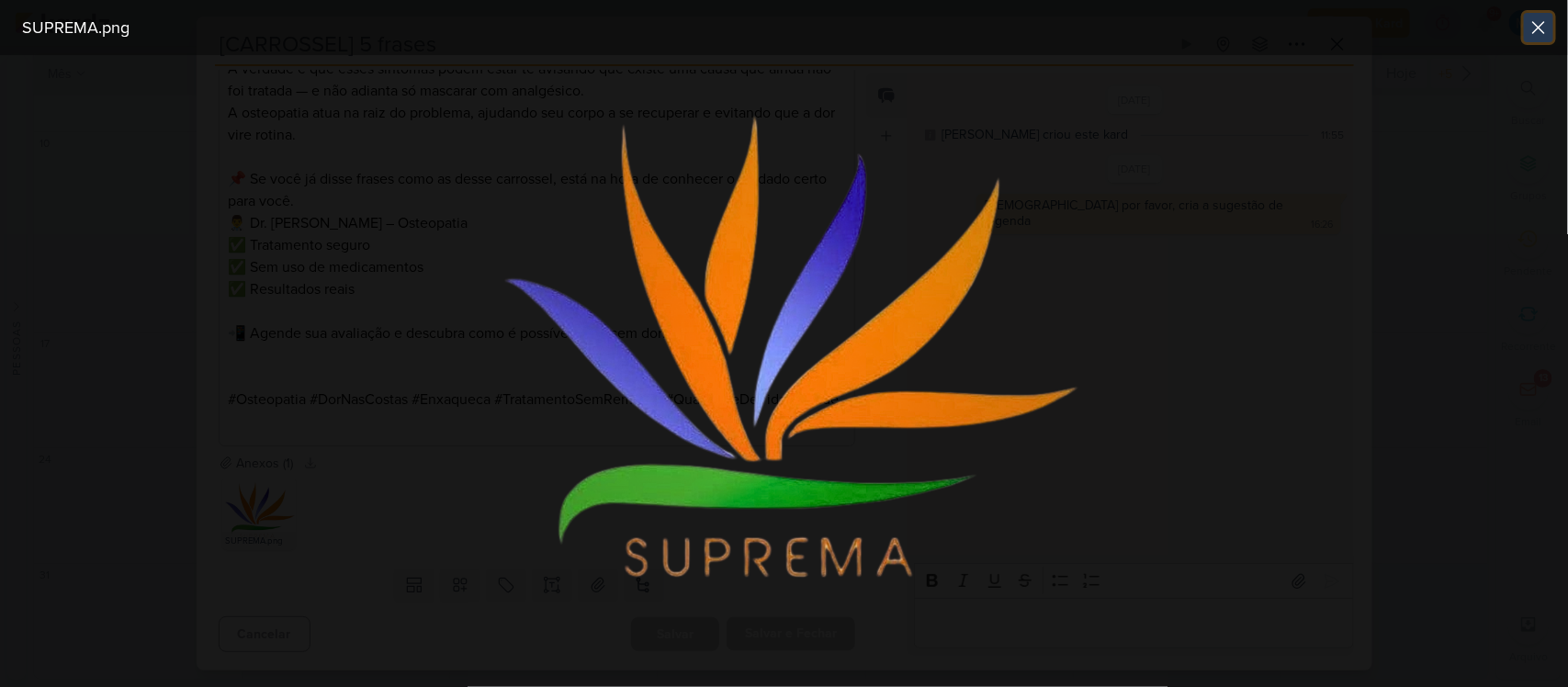
click at [1543, 24] on icon at bounding box center [1538, 28] width 11 height 11
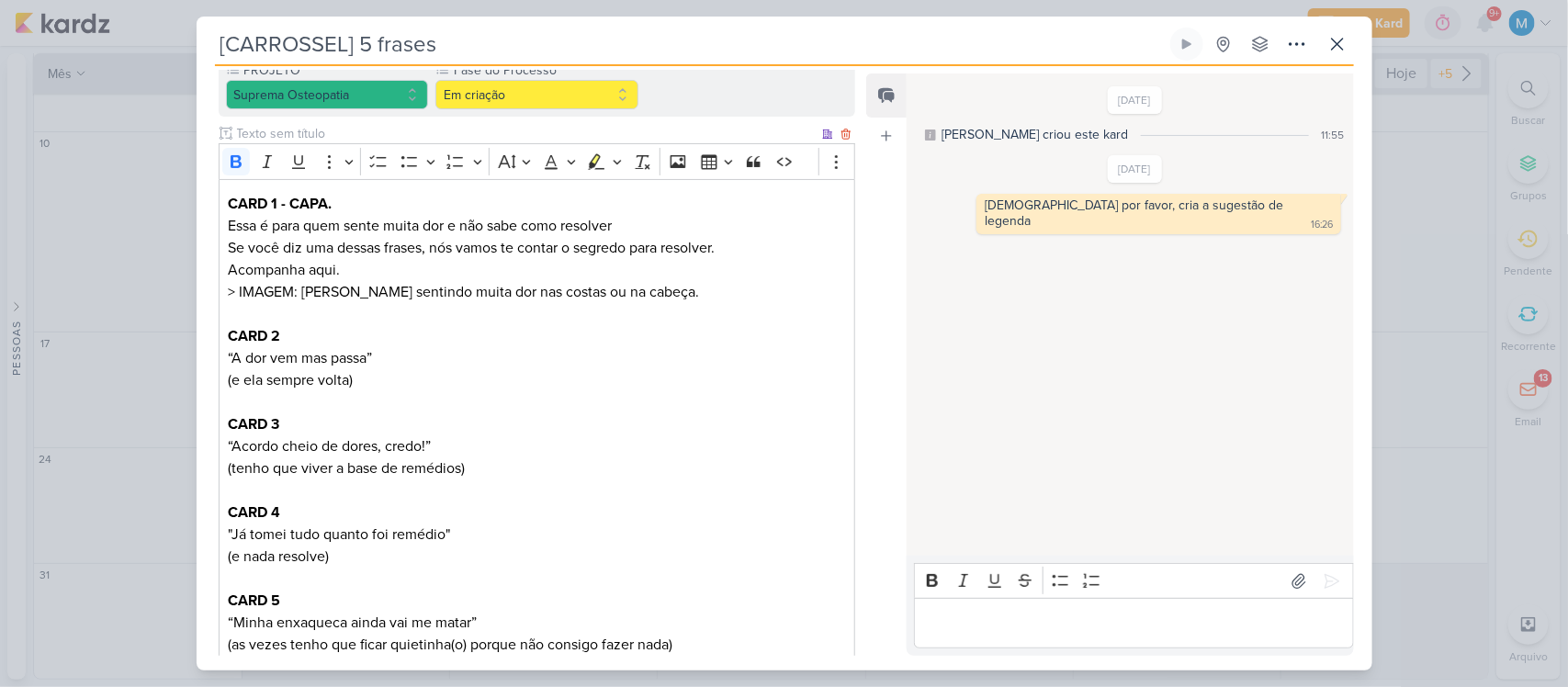
scroll to position [208, 0]
click at [1349, 44] on button at bounding box center [1337, 44] width 33 height 33
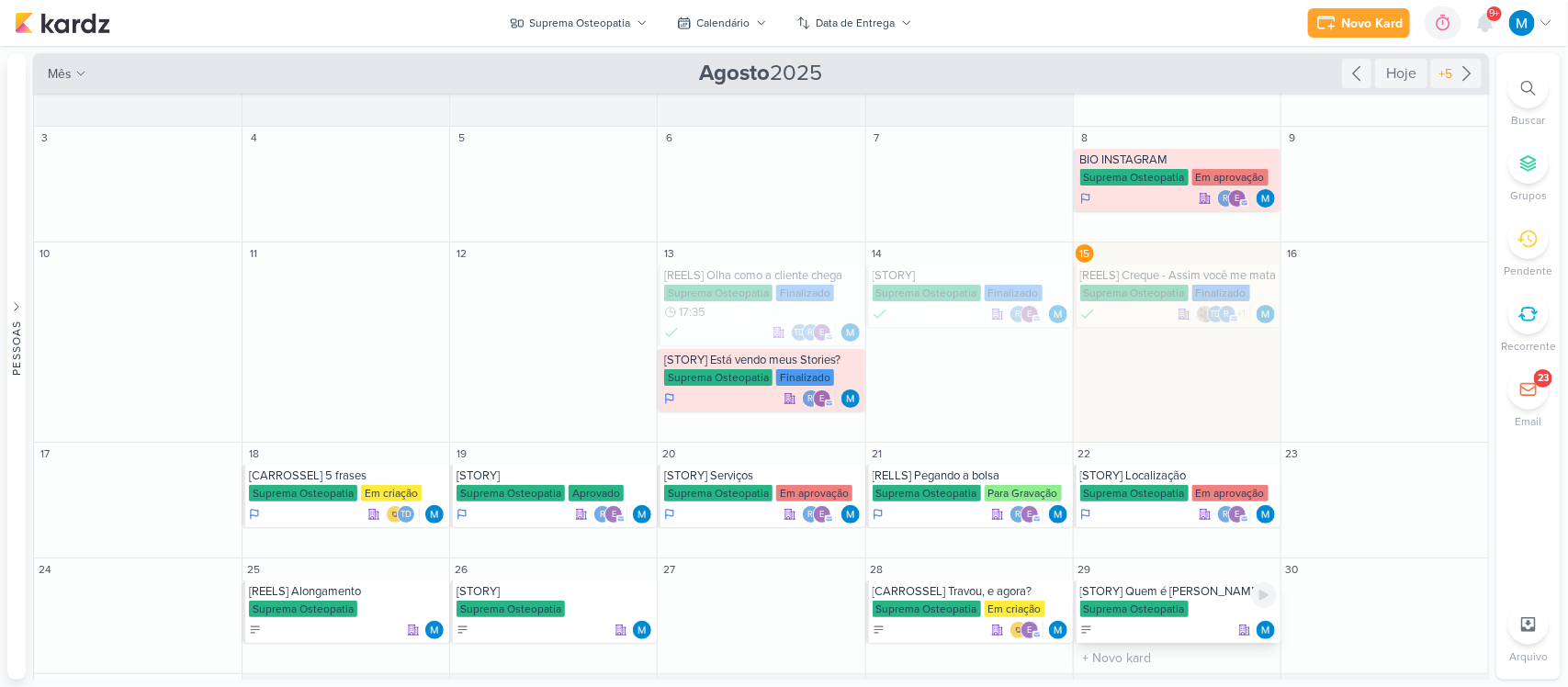
scroll to position [0, 0]
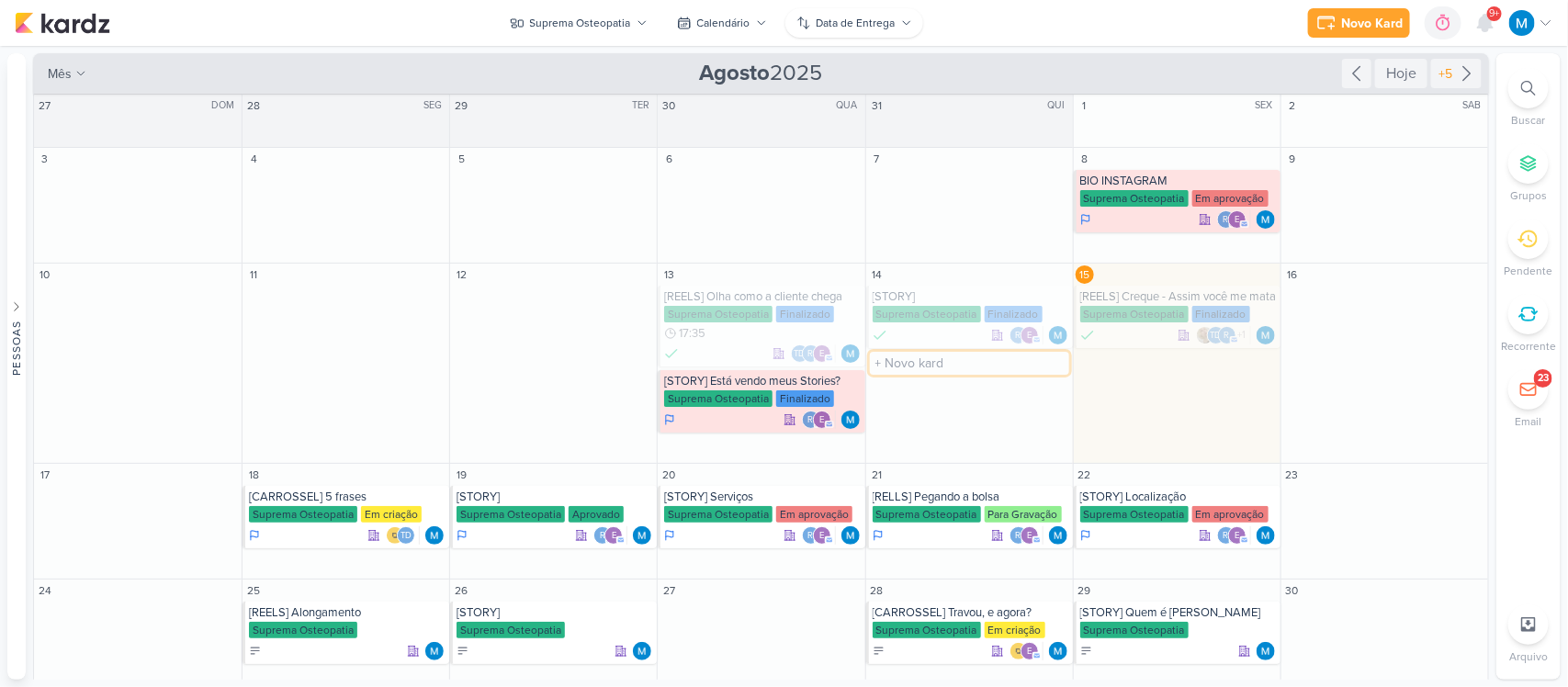
drag, startPoint x: 967, startPoint y: 355, endPoint x: 901, endPoint y: 14, distance: 347.3
click at [901, 53] on div "Suprema Osteopatia visão Caixa de Entrada A caixa de entrada mostra todos os ka…" at bounding box center [762, 366] width 1457 height 626
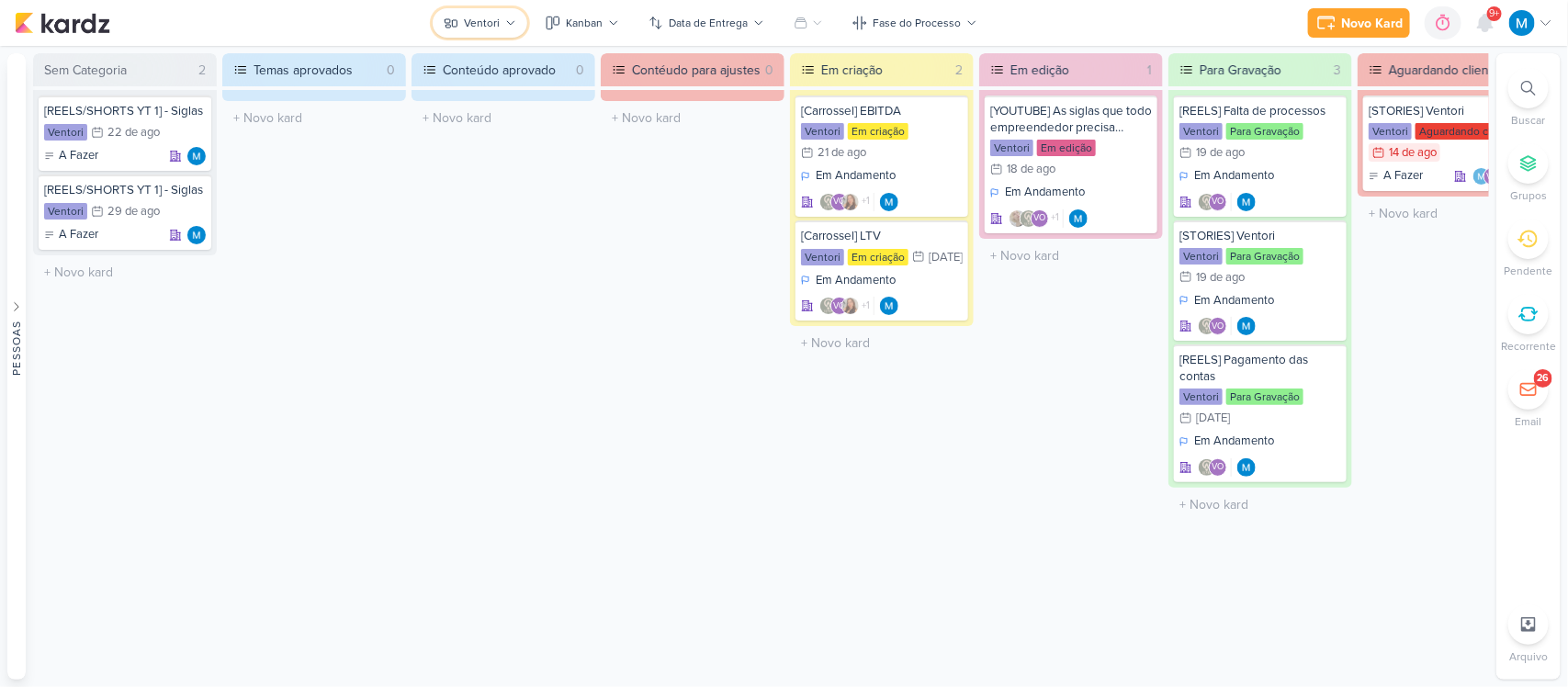
click at [510, 28] on icon at bounding box center [511, 23] width 11 height 11
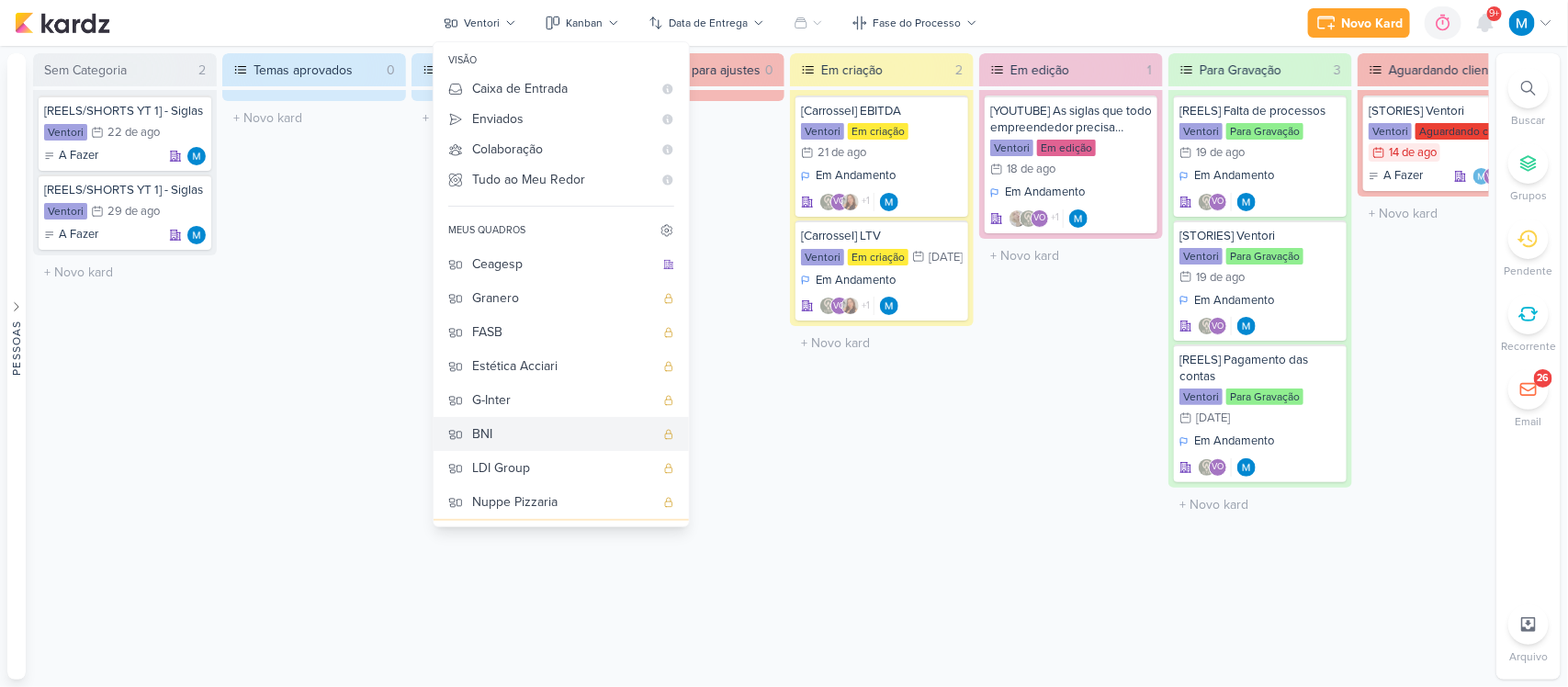
click at [500, 433] on div "BNI" at bounding box center [562, 434] width 182 height 19
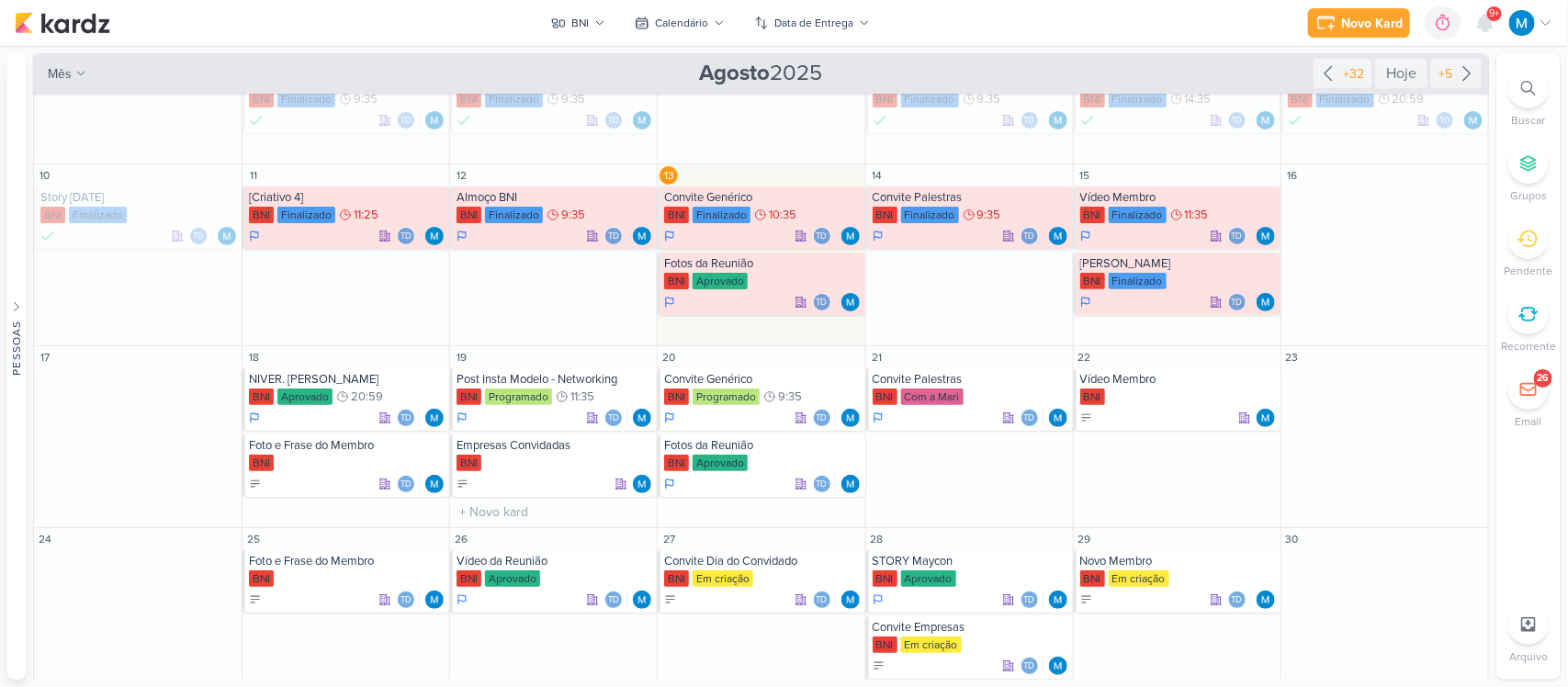
scroll to position [163, 0]
click at [1157, 388] on div "Em criação" at bounding box center [1139, 395] width 61 height 16
click at [0, 0] on div at bounding box center [0, 0] width 0 height 0
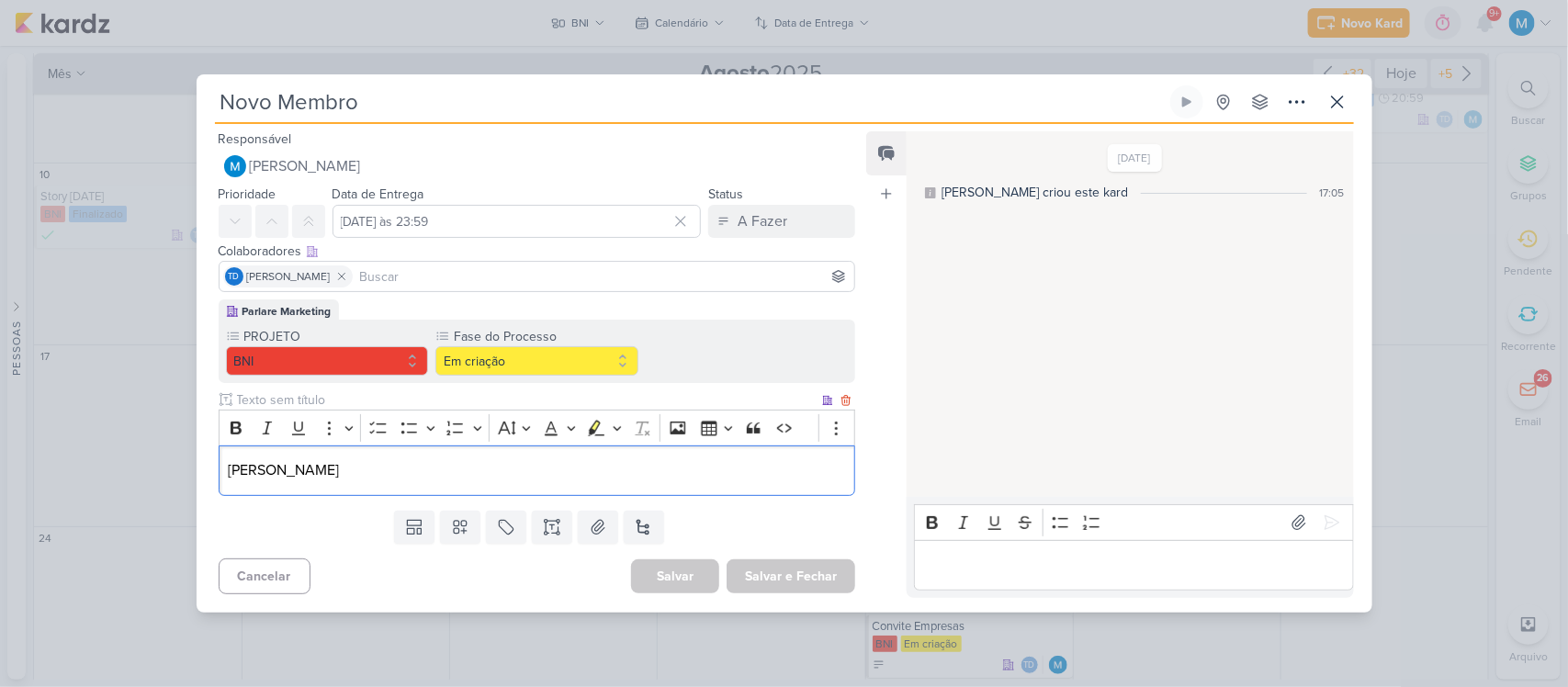
click at [354, 461] on p "[PERSON_NAME]" at bounding box center [537, 470] width 618 height 22
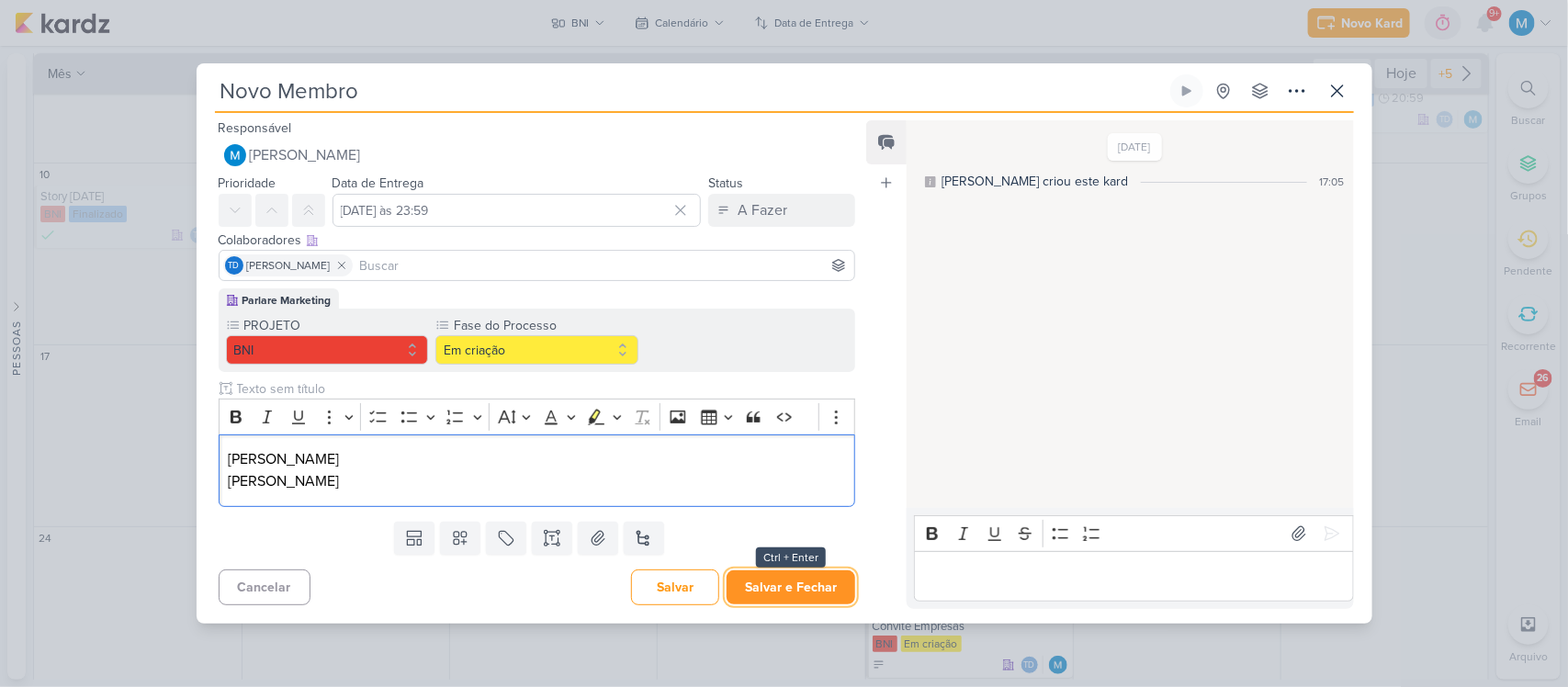
click at [827, 586] on button "Salvar e Fechar" at bounding box center [790, 587] width 129 height 34
